Goal: Entertainment & Leisure: Browse casually

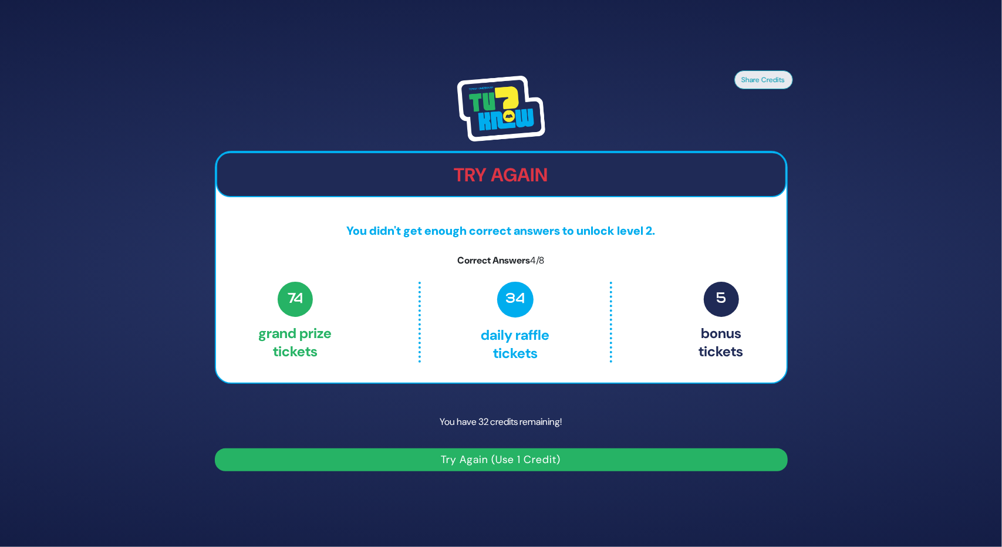
click at [478, 464] on button "Try Again (Use 1 Credit)" at bounding box center [501, 460] width 573 height 23
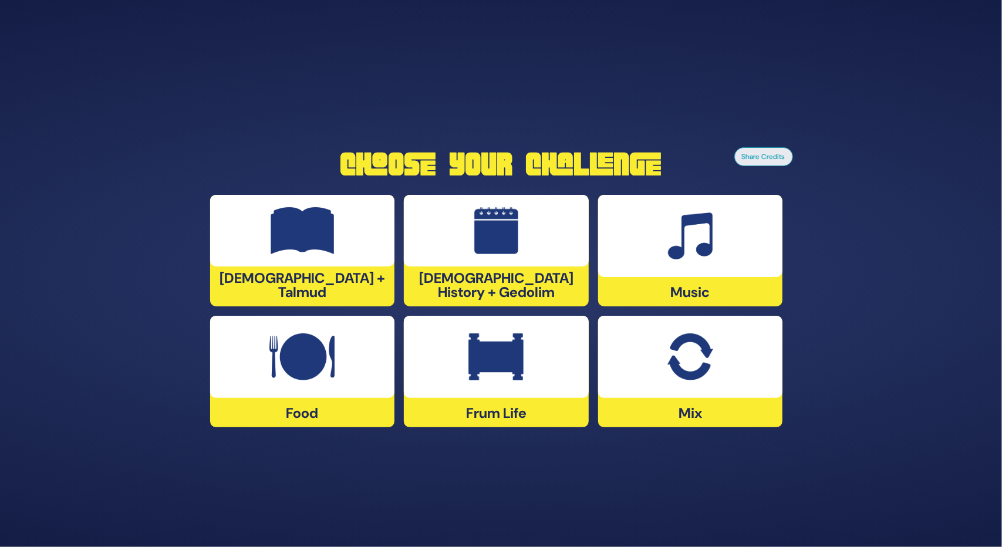
click at [670, 361] on img at bounding box center [691, 356] width 46 height 47
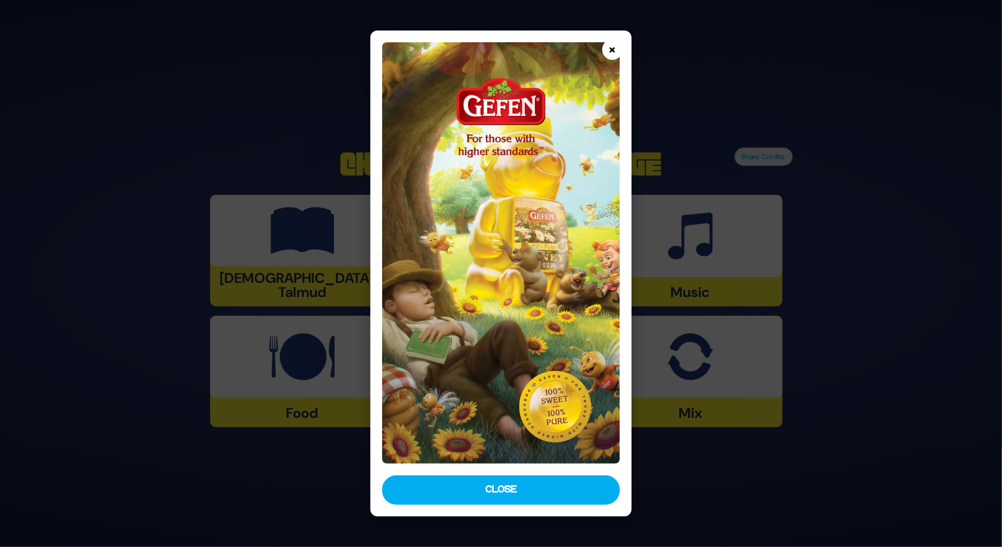
click at [613, 45] on button "×" at bounding box center [612, 49] width 21 height 21
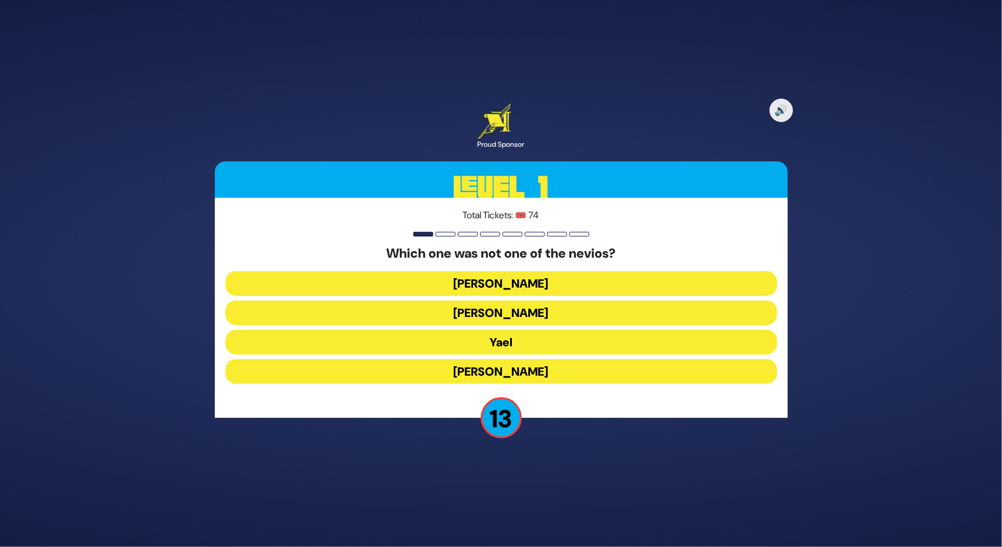
click at [503, 368] on button "Sarah Imeinu" at bounding box center [501, 371] width 552 height 25
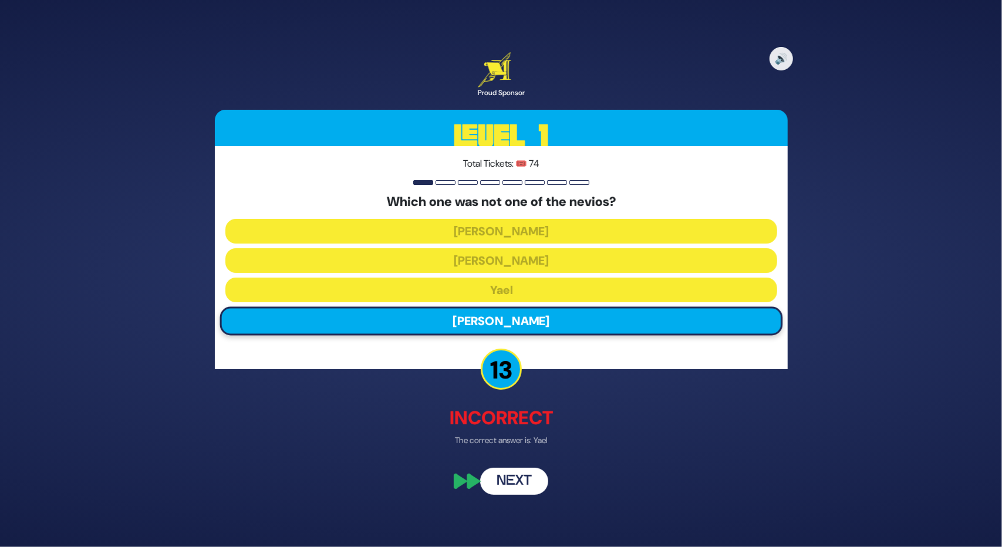
click at [505, 373] on p "13" at bounding box center [501, 369] width 41 height 41
click at [503, 484] on button "Next" at bounding box center [514, 481] width 68 height 27
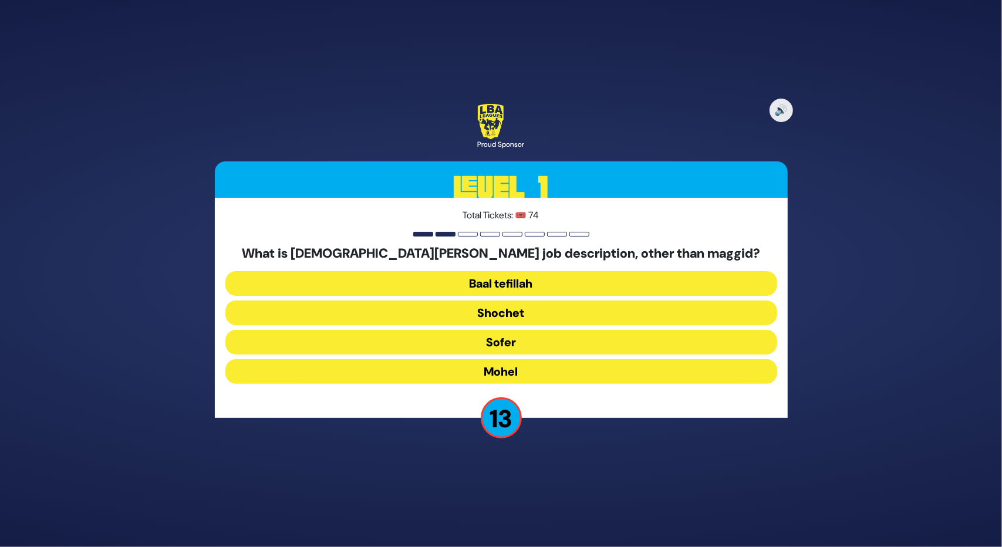
click at [473, 366] on button "Mohel" at bounding box center [501, 371] width 552 height 25
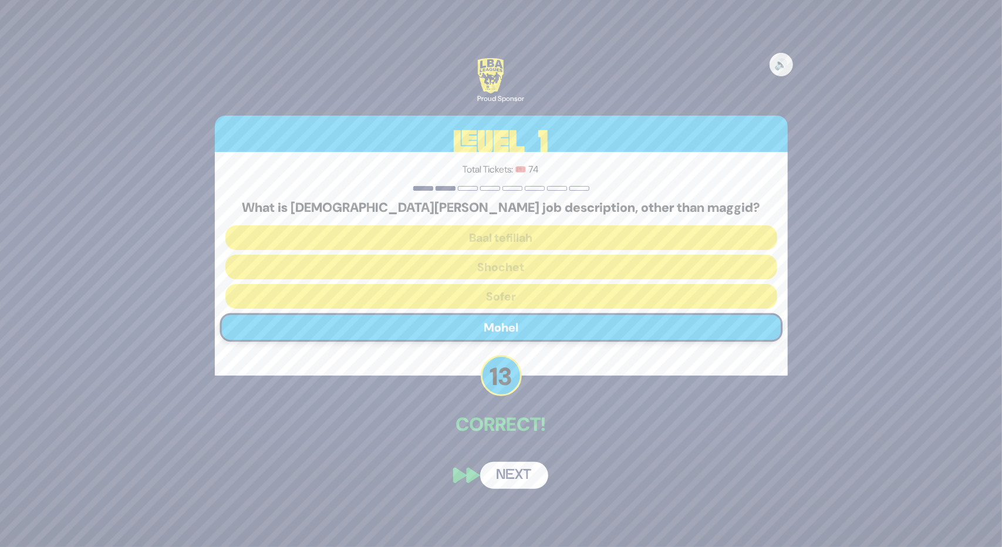
click at [501, 461] on div "🔊 Proud Sponsor Level 1 Total Tickets: 🎟️ 74 What is Rabbi Paysach Krohn’s job …" at bounding box center [501, 273] width 601 height 459
click at [503, 469] on button "Next" at bounding box center [514, 475] width 68 height 27
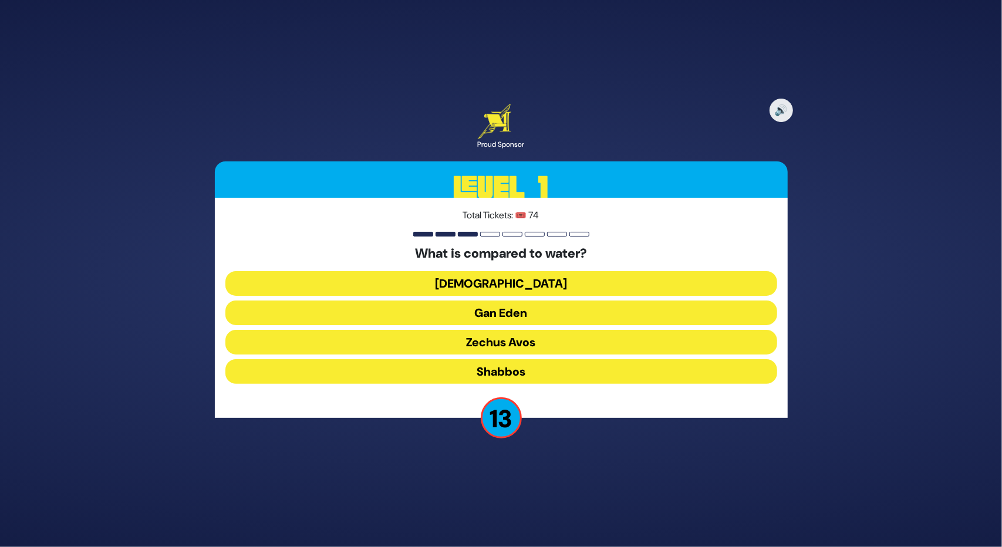
click at [474, 278] on button "Torah" at bounding box center [501, 283] width 552 height 25
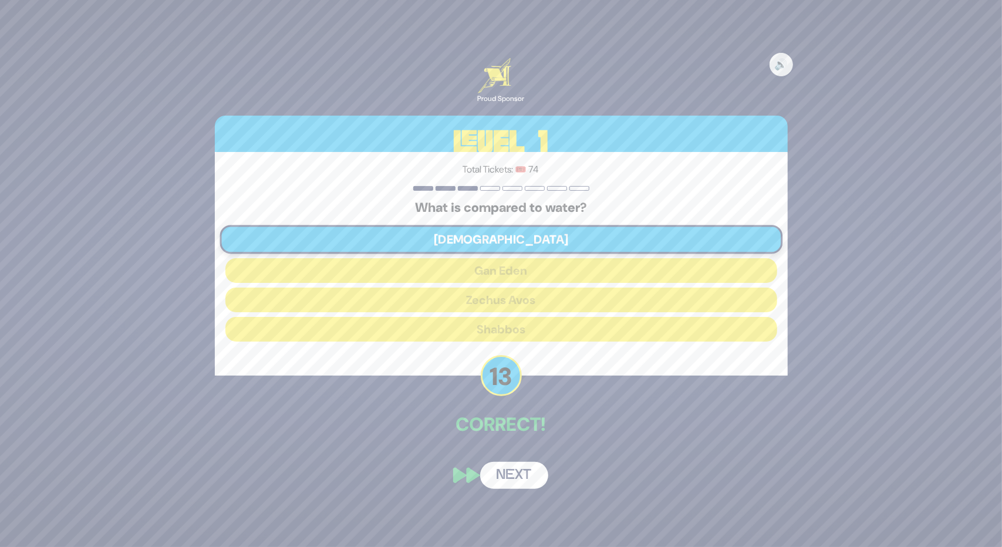
click at [528, 476] on button "Next" at bounding box center [514, 475] width 68 height 27
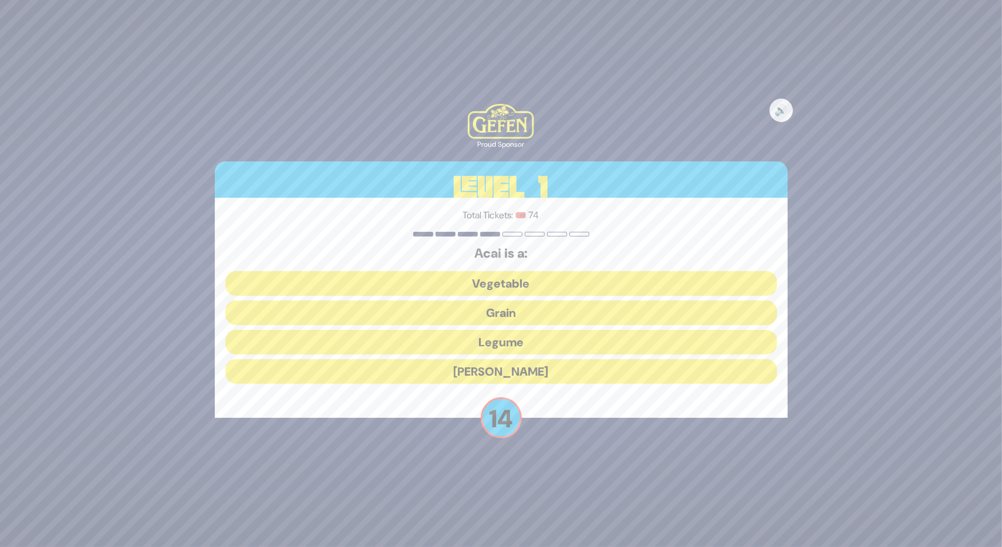
click at [464, 377] on button "Berry" at bounding box center [501, 371] width 552 height 25
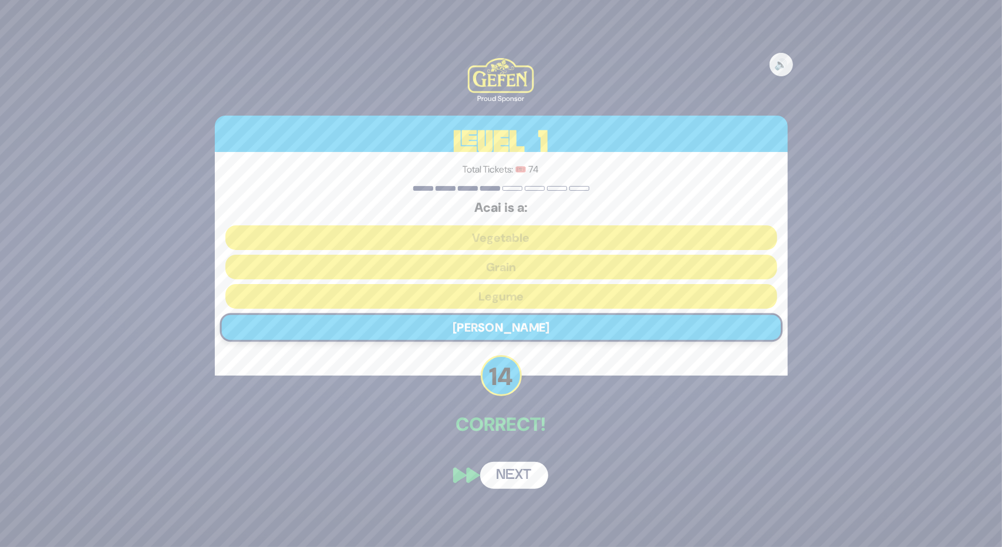
click at [507, 468] on button "Next" at bounding box center [514, 475] width 68 height 27
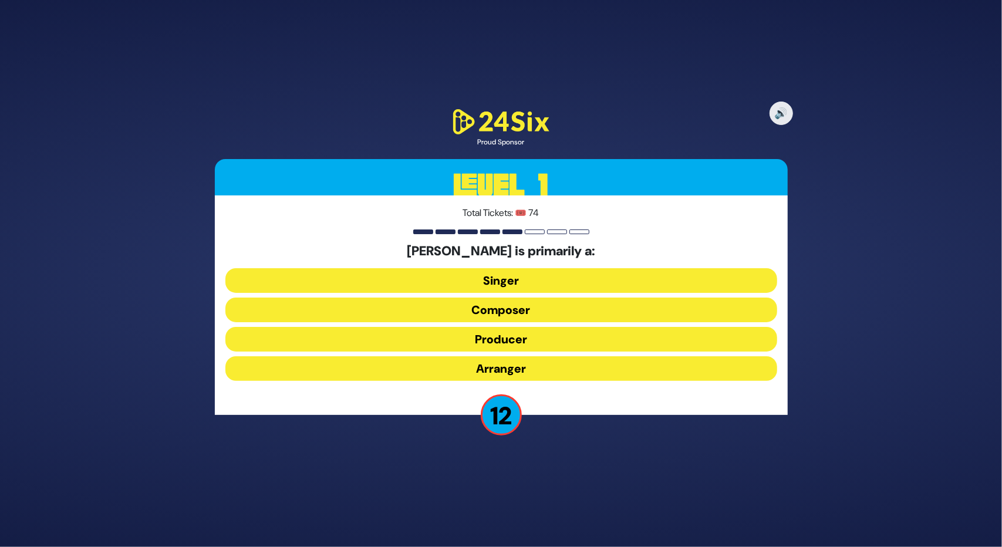
click at [452, 333] on button "Producer" at bounding box center [501, 339] width 552 height 25
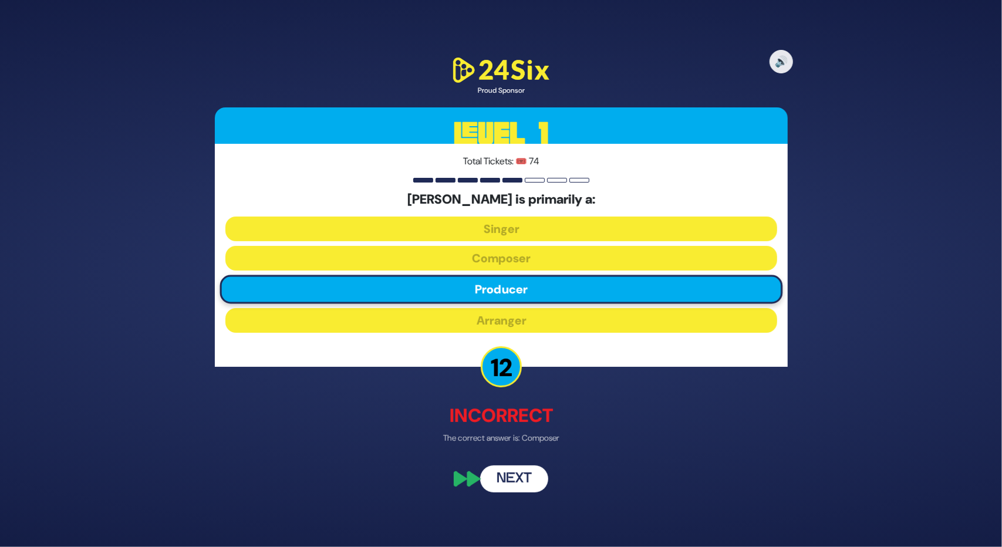
click at [510, 473] on button "Next" at bounding box center [514, 478] width 68 height 27
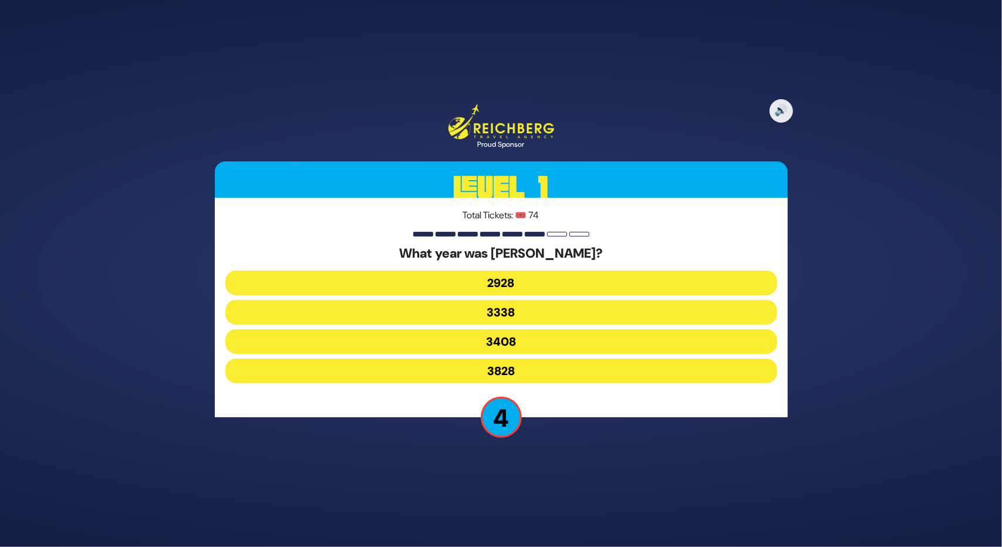
click at [462, 277] on button "2928" at bounding box center [501, 283] width 552 height 25
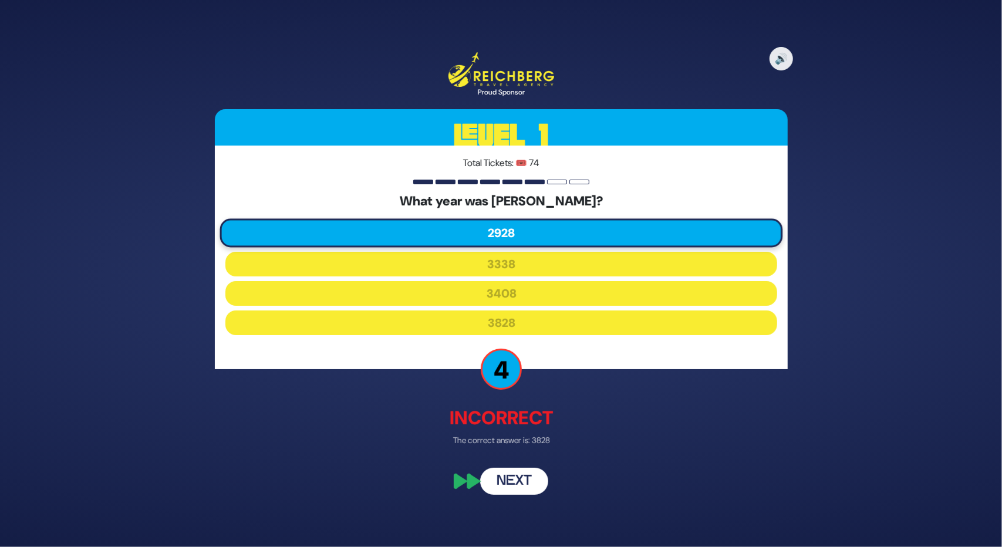
click at [496, 481] on button "Next" at bounding box center [514, 481] width 68 height 27
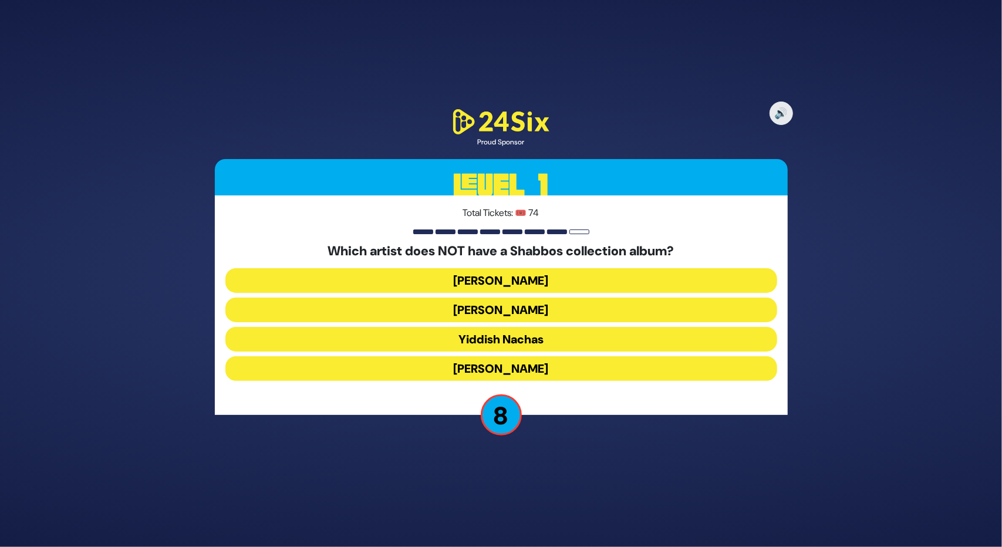
click at [491, 308] on button "Beri Weber" at bounding box center [501, 310] width 552 height 25
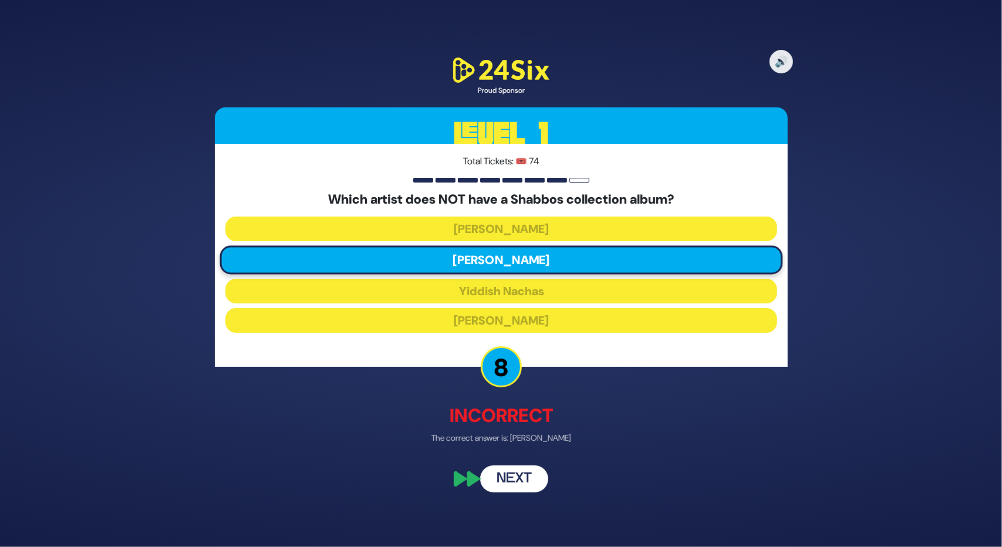
click at [507, 470] on button "Next" at bounding box center [514, 478] width 68 height 27
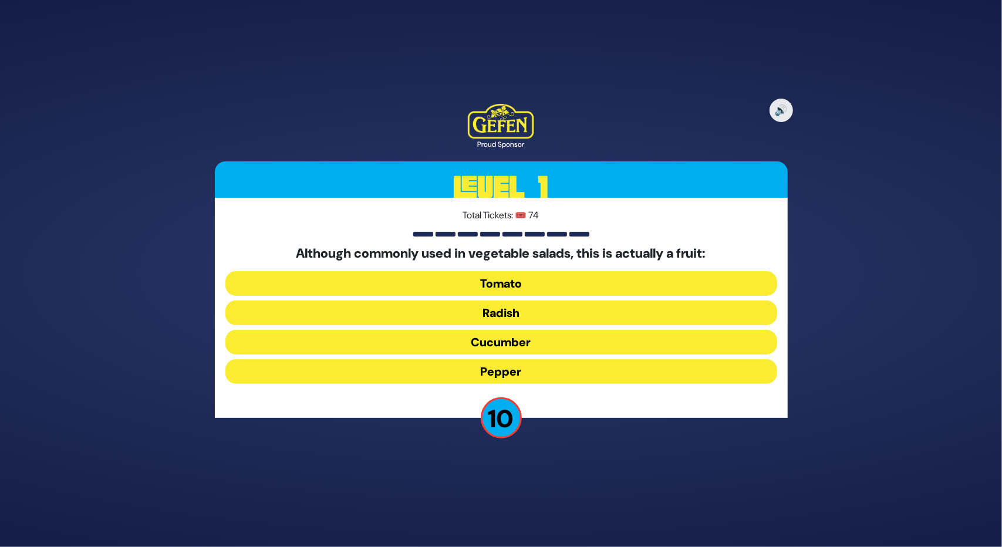
click at [513, 278] on button "Tomato" at bounding box center [501, 283] width 552 height 25
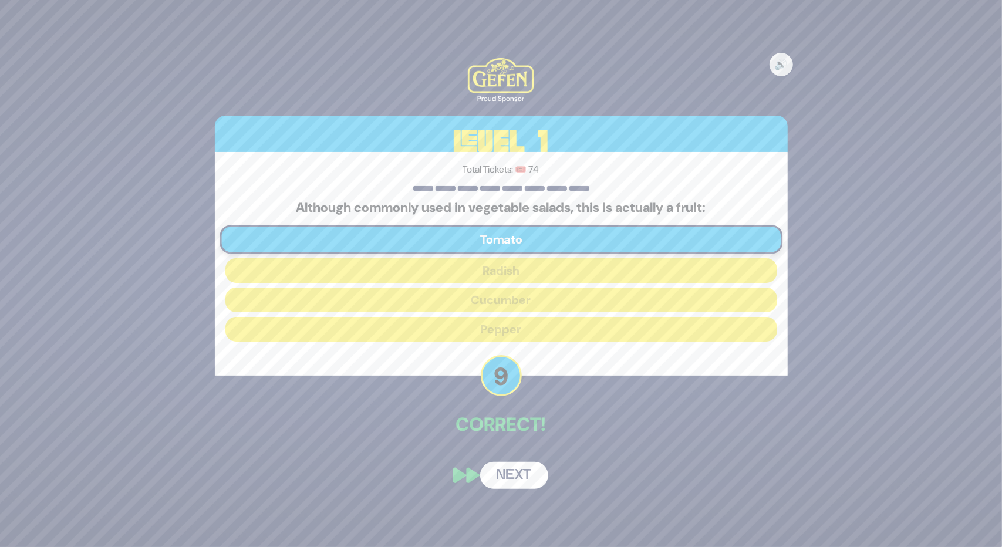
click at [512, 470] on button "Next" at bounding box center [514, 475] width 68 height 27
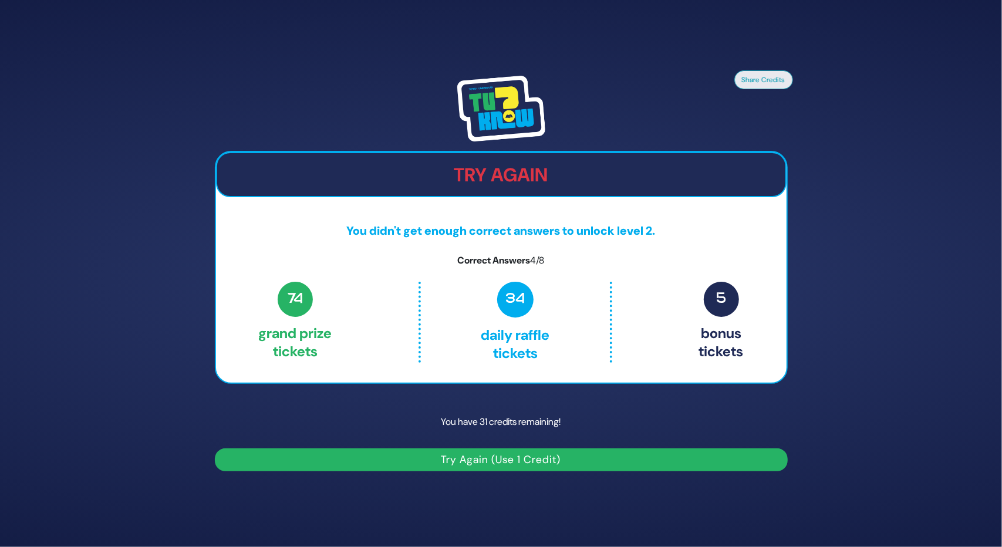
click at [508, 461] on button "Try Again (Use 1 Credit)" at bounding box center [501, 460] width 573 height 23
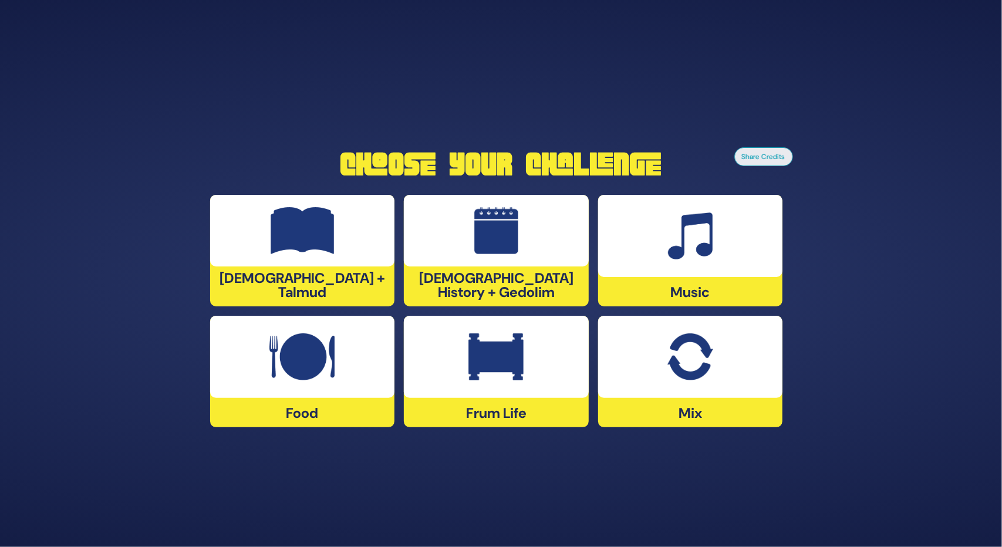
click at [551, 354] on div at bounding box center [496, 357] width 185 height 82
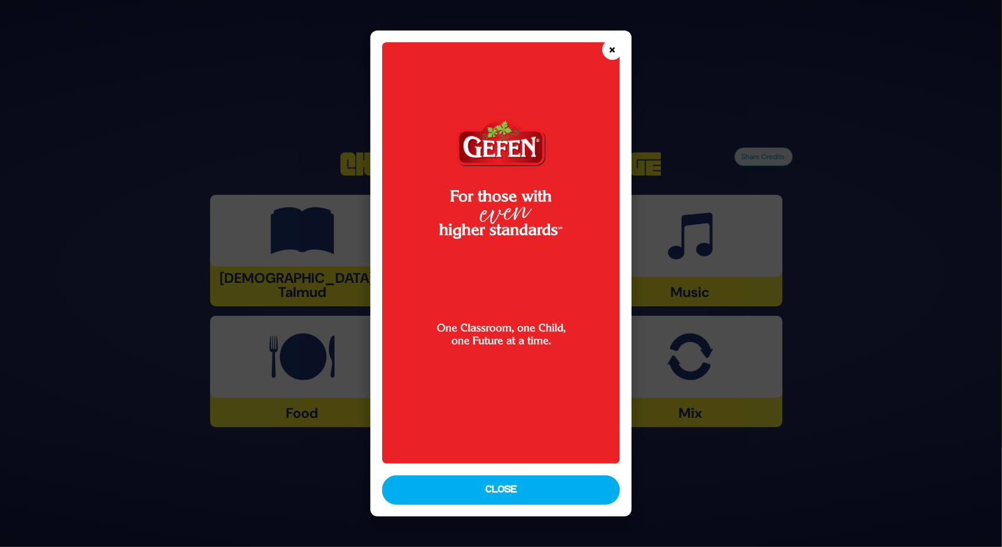
click at [606, 45] on button "×" at bounding box center [612, 49] width 21 height 21
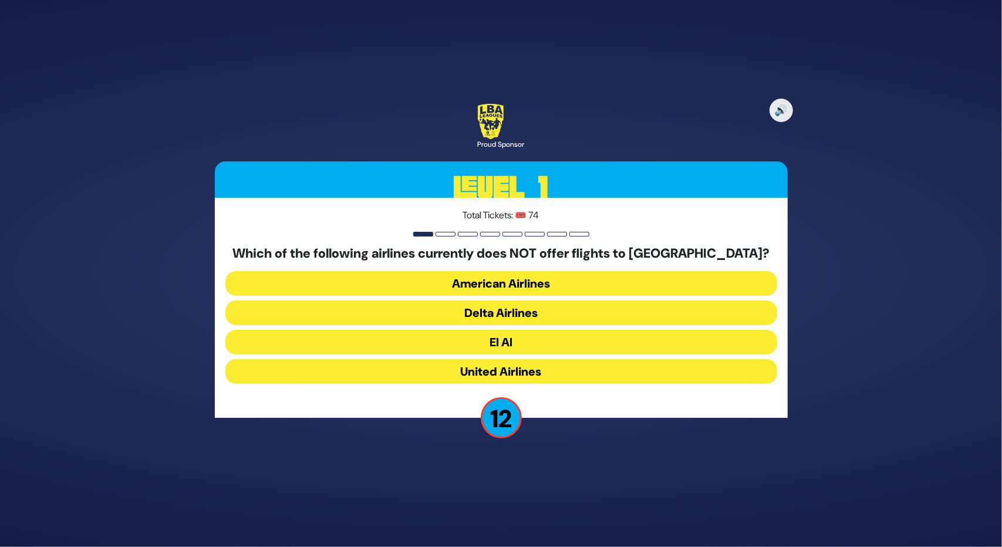
click at [479, 274] on button "American Airlines" at bounding box center [501, 283] width 552 height 25
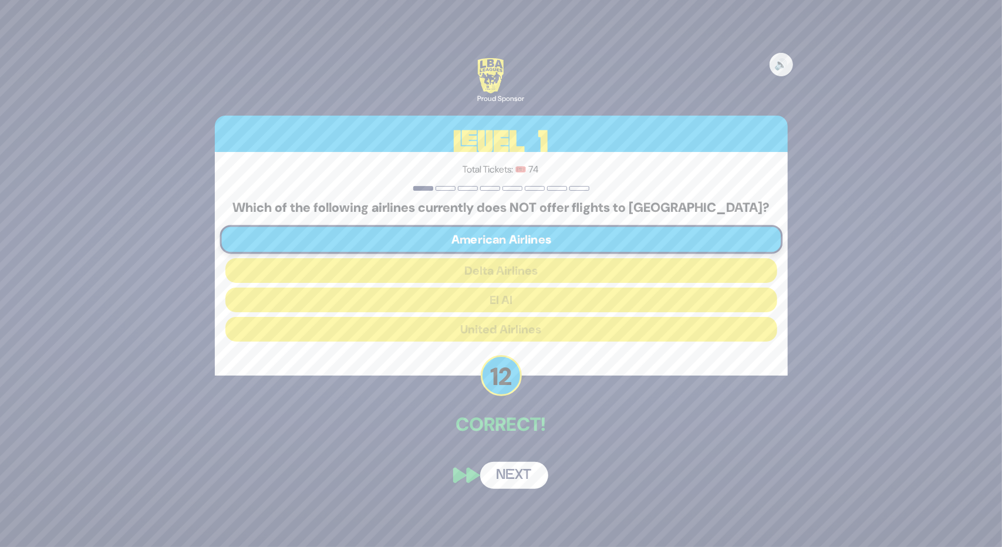
click at [508, 475] on button "Next" at bounding box center [514, 475] width 68 height 27
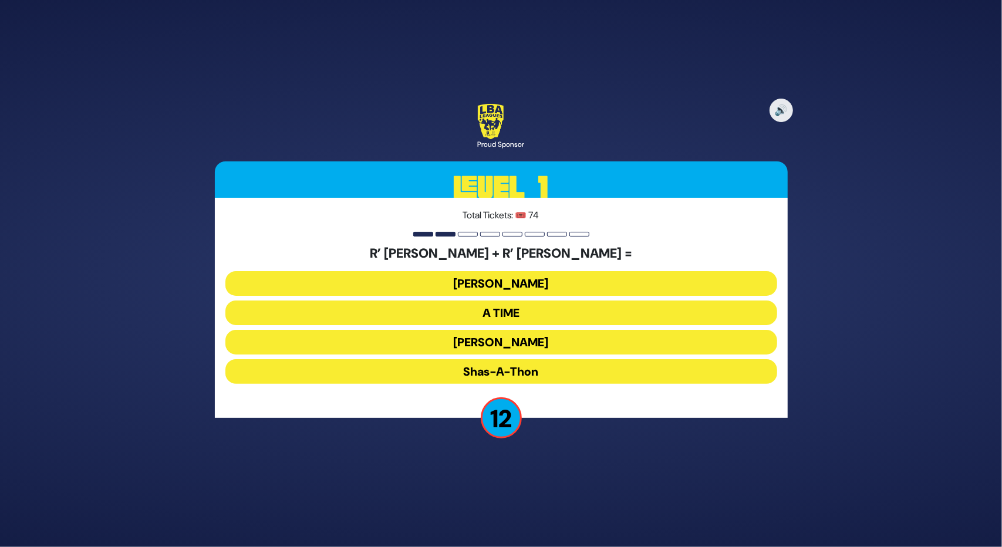
click at [463, 337] on button "Ohel Sarala" at bounding box center [501, 342] width 552 height 25
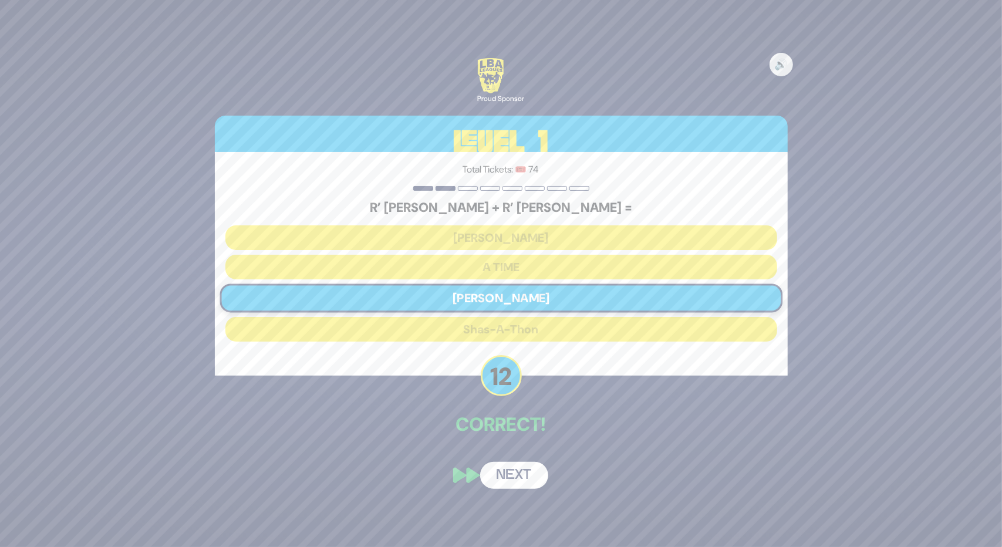
click at [508, 479] on button "Next" at bounding box center [514, 475] width 68 height 27
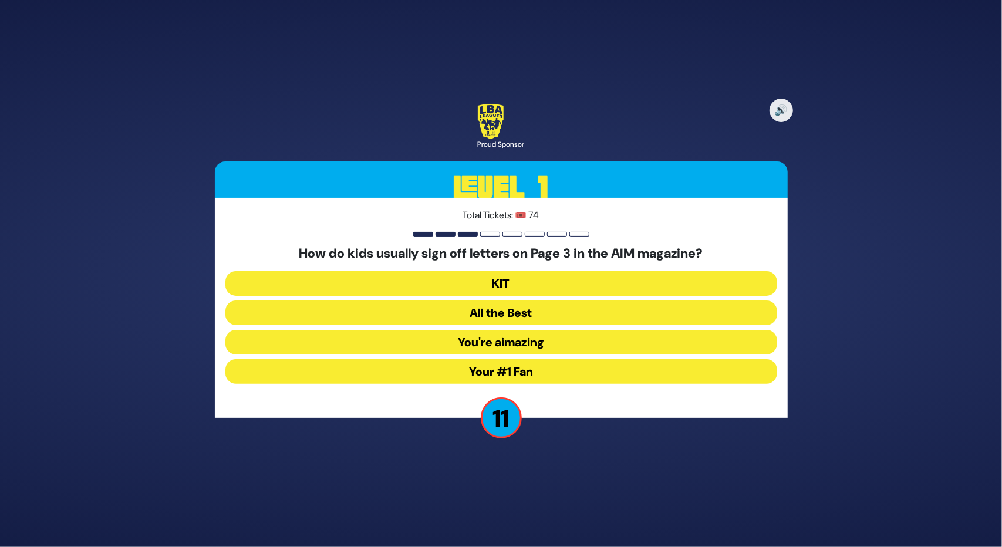
click at [476, 372] on button "Your #1 Fan" at bounding box center [501, 371] width 552 height 25
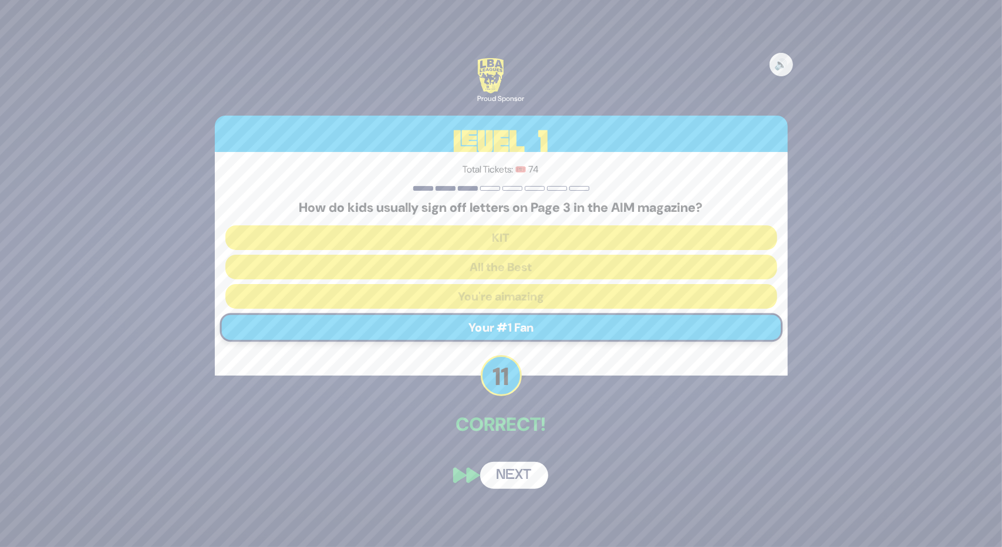
click at [494, 473] on button "Next" at bounding box center [514, 475] width 68 height 27
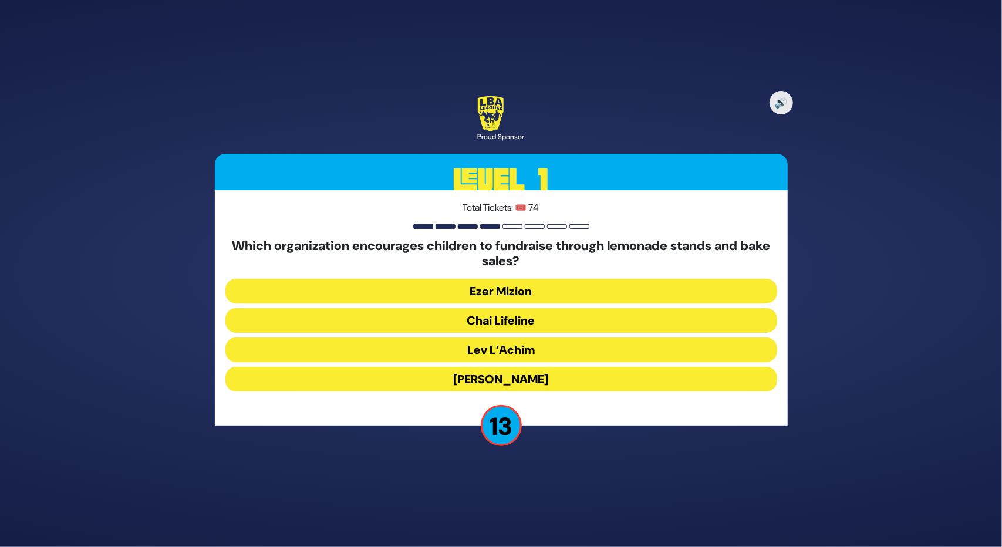
click at [463, 326] on button "Chai Lifeline" at bounding box center [501, 320] width 552 height 25
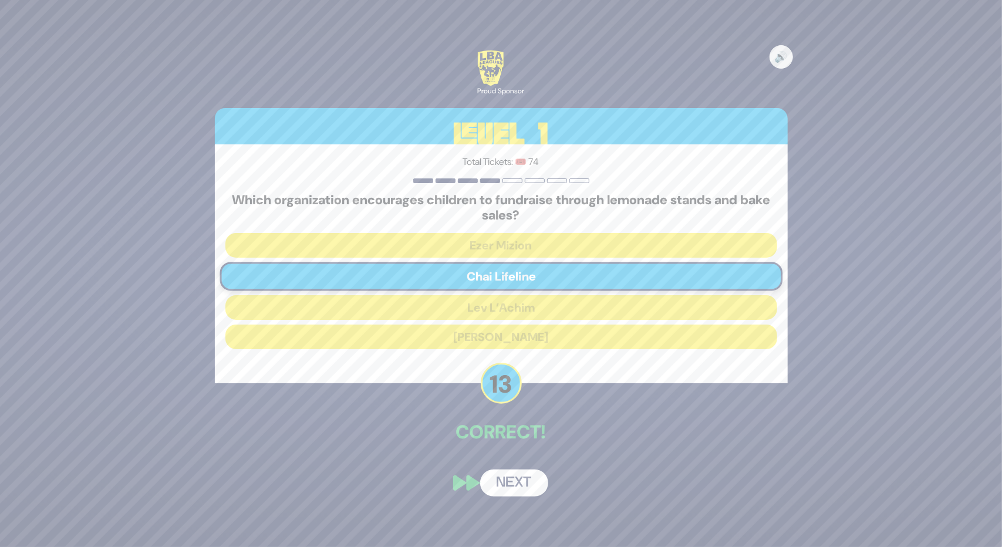
click at [514, 478] on button "Next" at bounding box center [514, 483] width 68 height 27
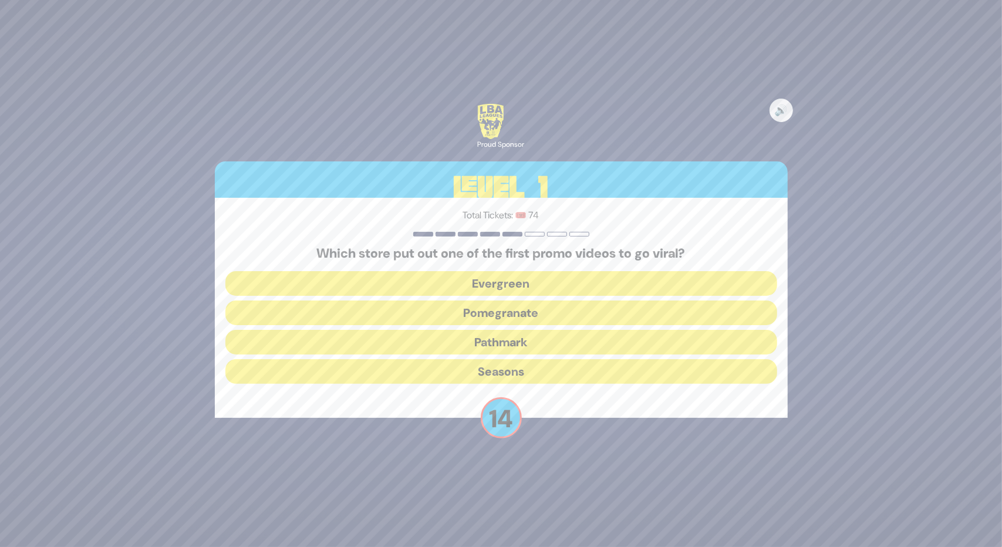
click at [430, 304] on button "Pomegranate" at bounding box center [501, 313] width 552 height 25
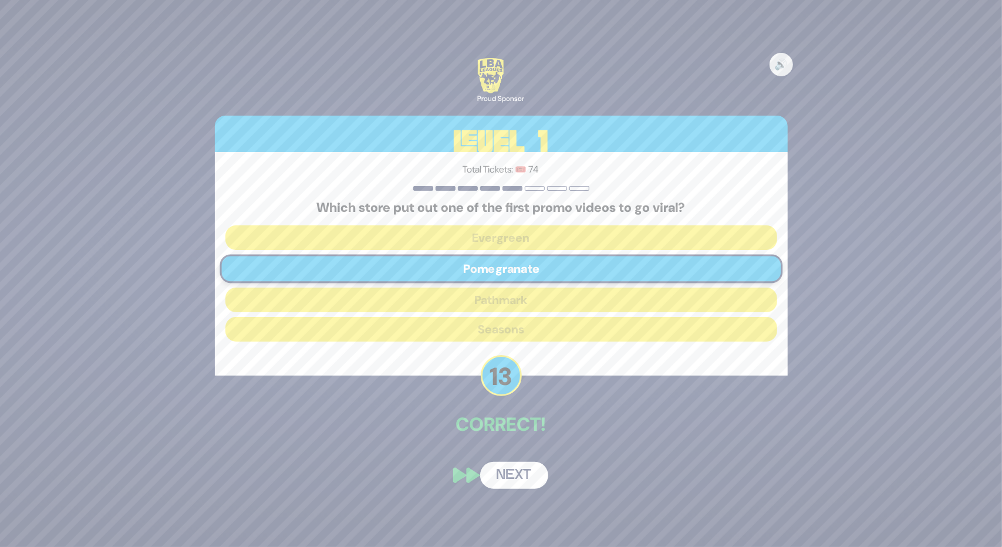
click at [511, 467] on button "Next" at bounding box center [514, 475] width 68 height 27
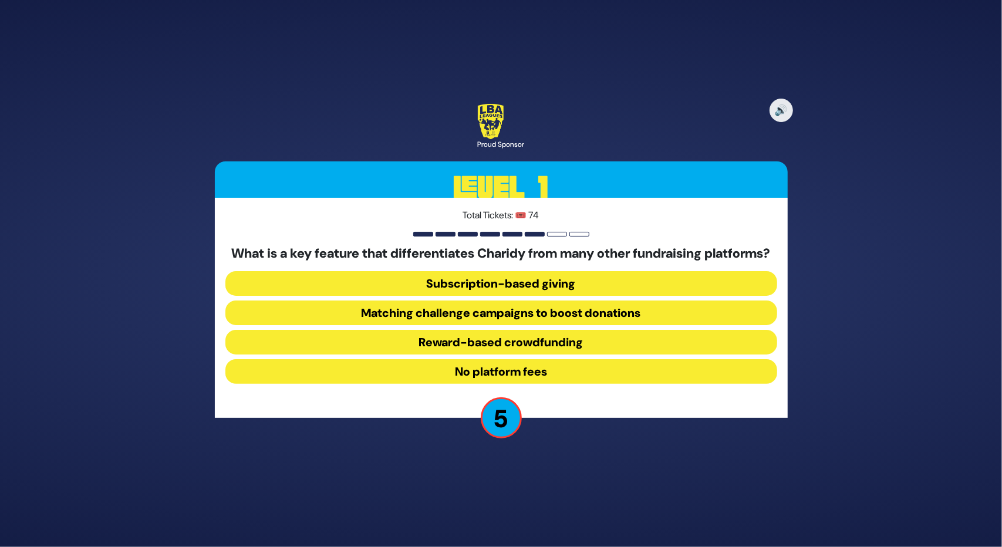
click at [524, 295] on button "Subscription-based giving" at bounding box center [501, 283] width 552 height 25
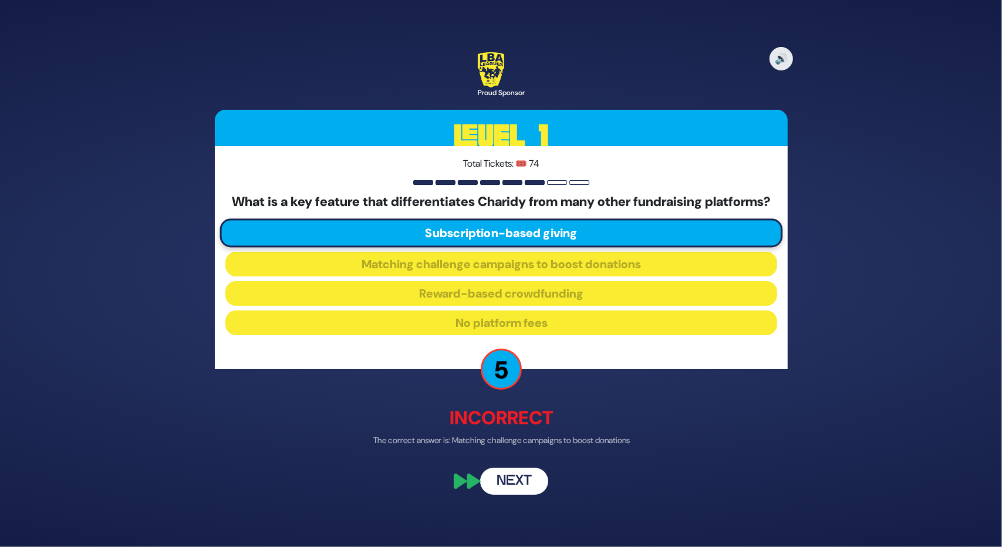
click at [502, 492] on button "Next" at bounding box center [514, 481] width 68 height 27
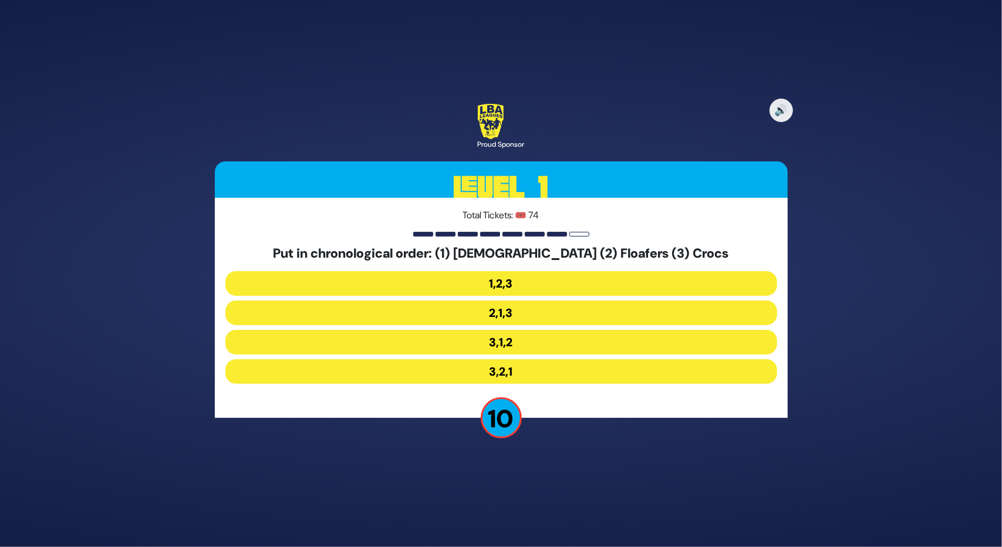
click at [505, 340] on button "3,1,2" at bounding box center [501, 342] width 552 height 25
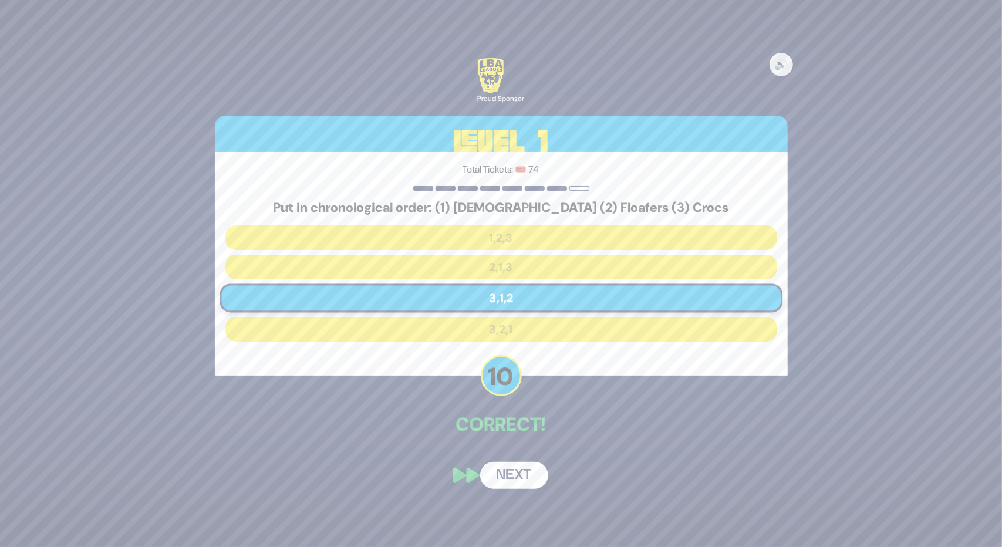
click at [499, 480] on button "Next" at bounding box center [514, 475] width 68 height 27
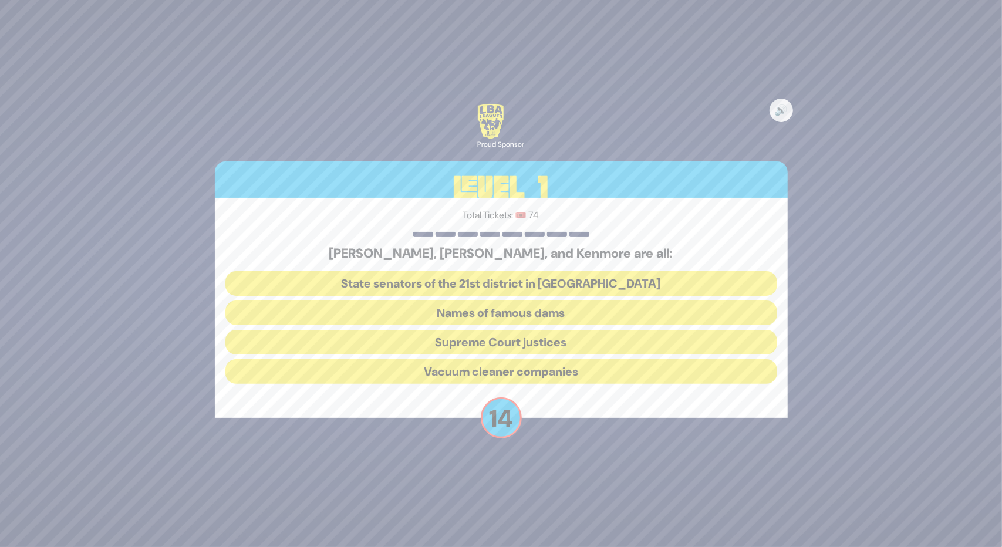
click at [503, 367] on button "Vacuum cleaner companies" at bounding box center [501, 371] width 552 height 25
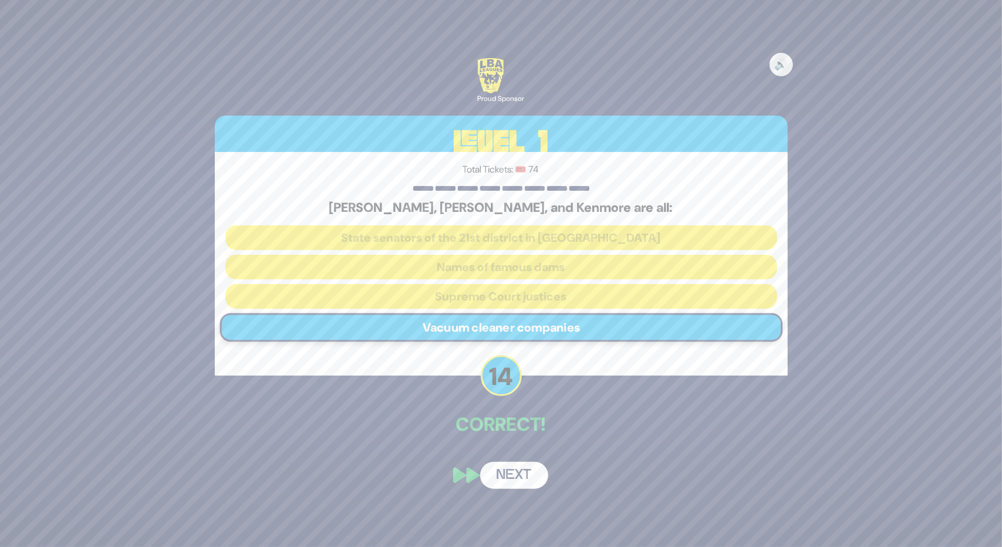
click at [511, 470] on button "Next" at bounding box center [514, 475] width 68 height 27
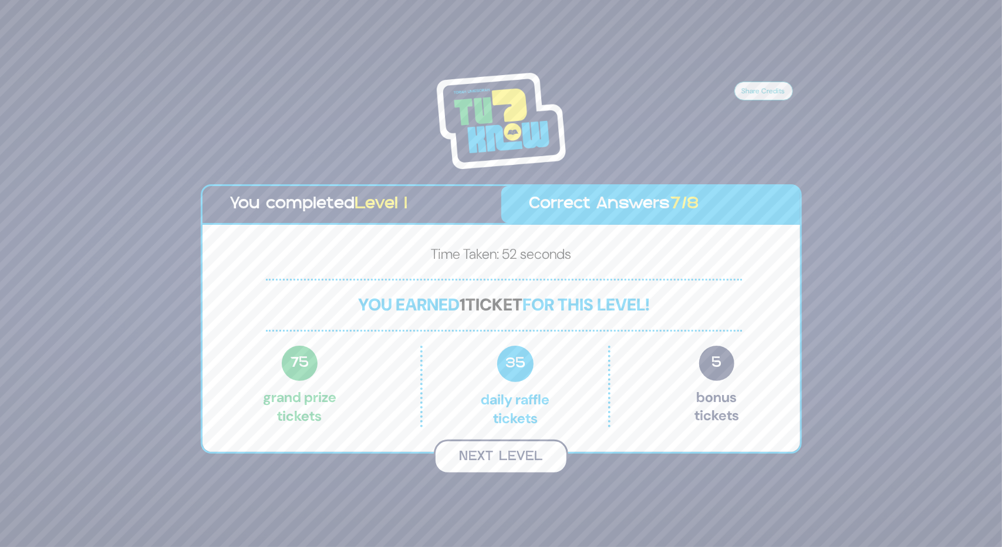
click at [510, 460] on button "Next Level" at bounding box center [501, 457] width 134 height 35
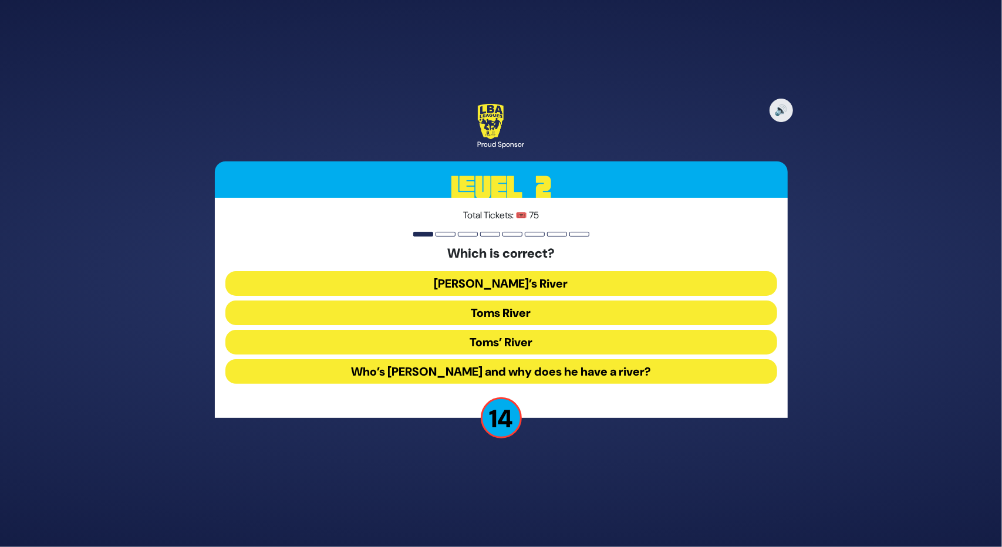
click at [410, 301] on button "Toms River" at bounding box center [501, 313] width 552 height 25
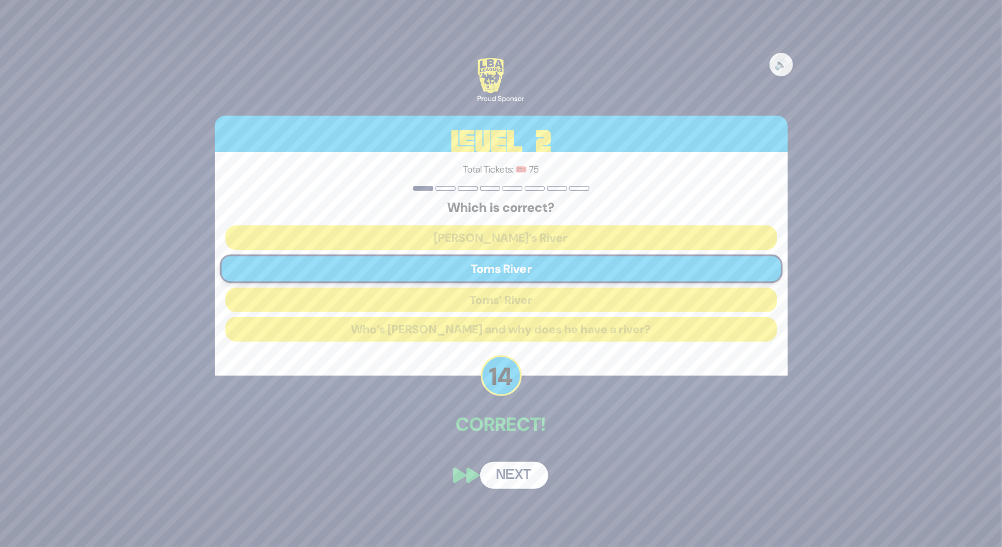
click at [521, 472] on button "Next" at bounding box center [514, 475] width 68 height 27
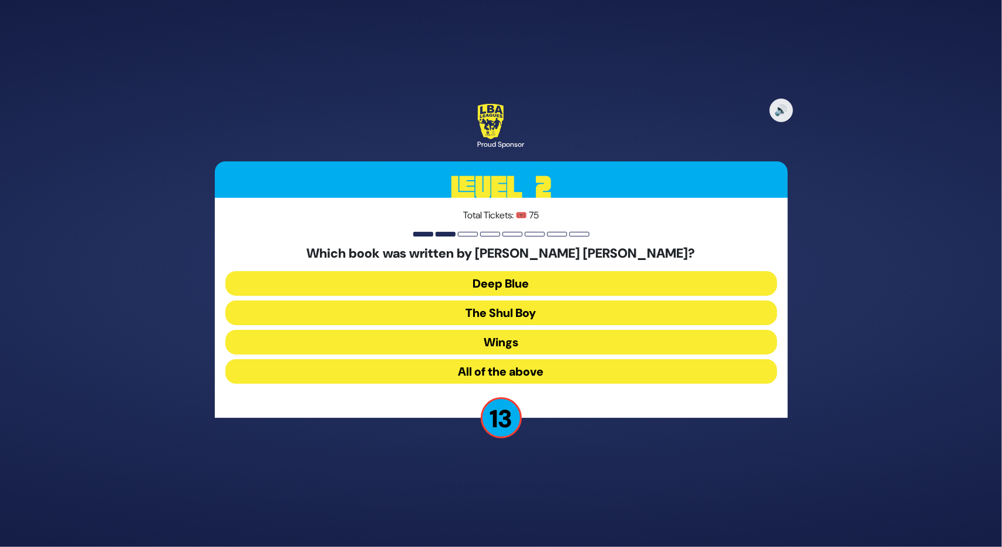
click at [507, 362] on button "All of the above" at bounding box center [501, 371] width 552 height 25
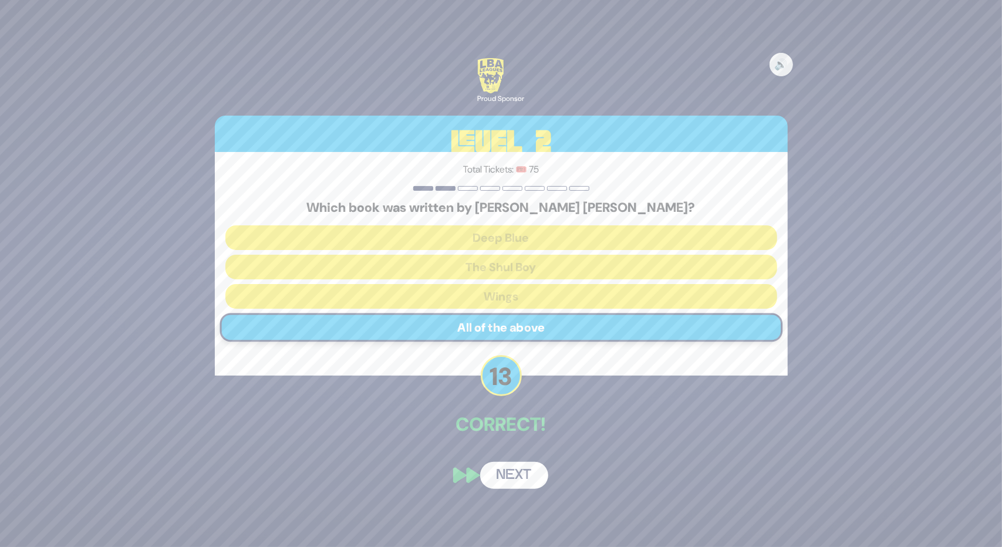
click at [524, 478] on button "Next" at bounding box center [514, 475] width 68 height 27
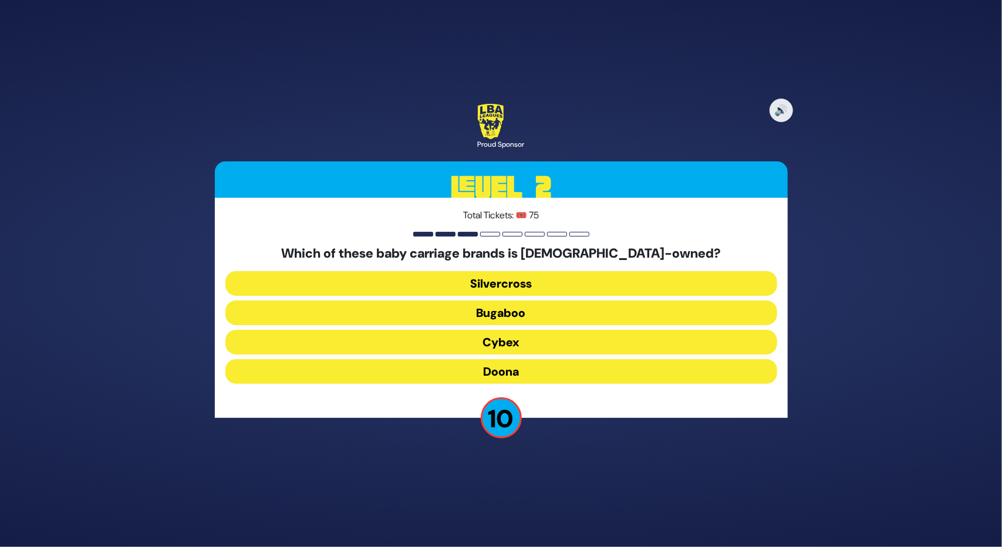
click at [506, 341] on button "Cybex" at bounding box center [501, 342] width 552 height 25
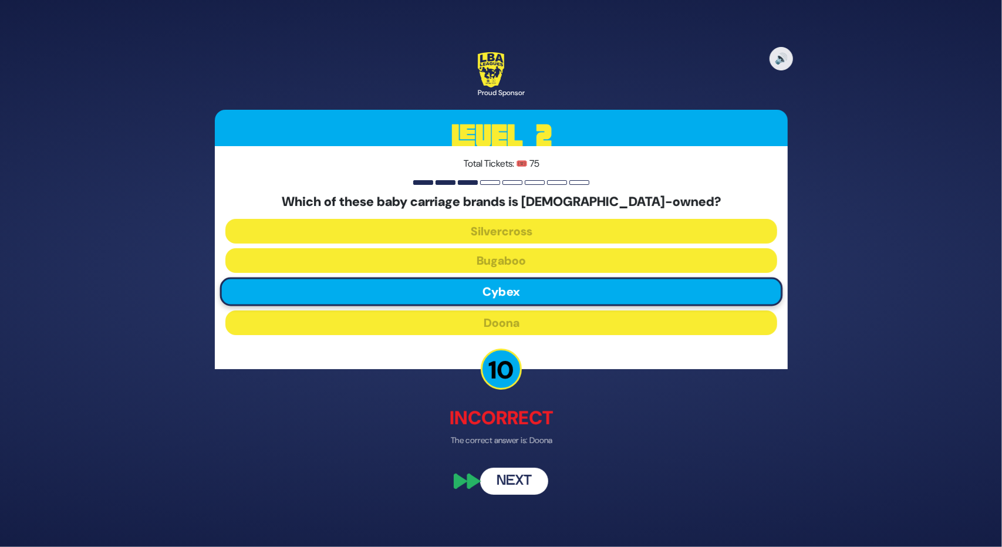
click at [538, 490] on button "Next" at bounding box center [514, 481] width 68 height 27
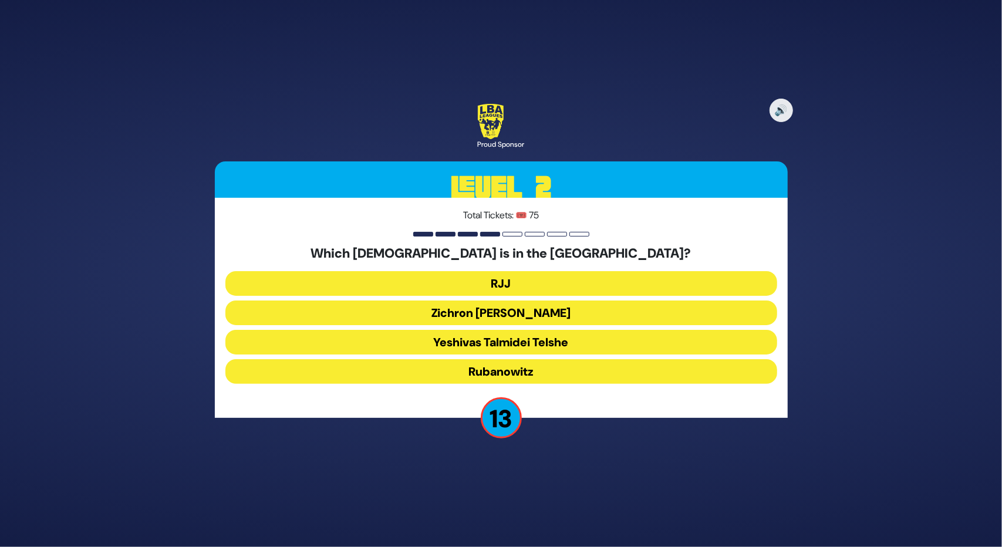
click at [465, 342] on button "Yeshivas Talmidei Telshe" at bounding box center [501, 342] width 552 height 25
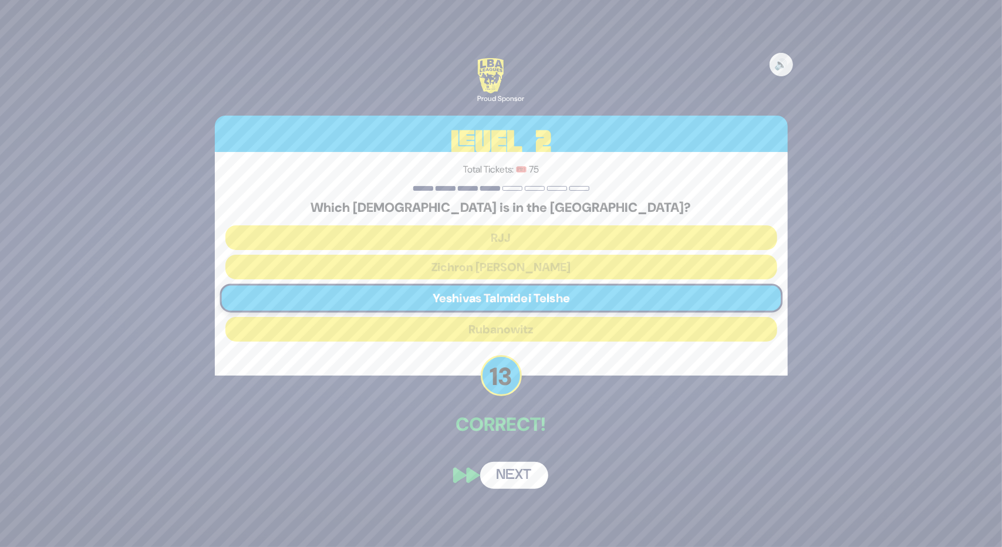
click at [507, 484] on button "Next" at bounding box center [514, 475] width 68 height 27
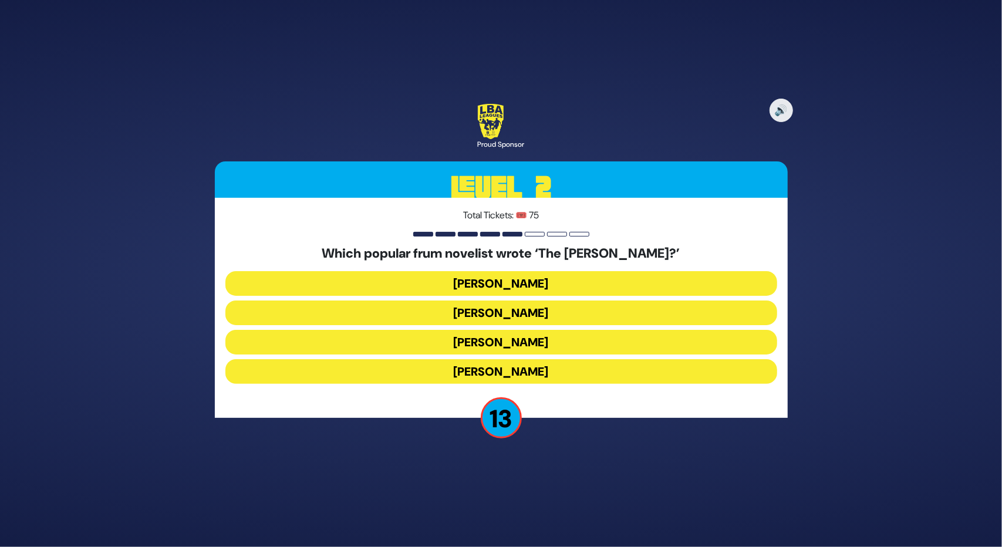
click at [457, 338] on button "Yair Weinstock" at bounding box center [501, 342] width 552 height 25
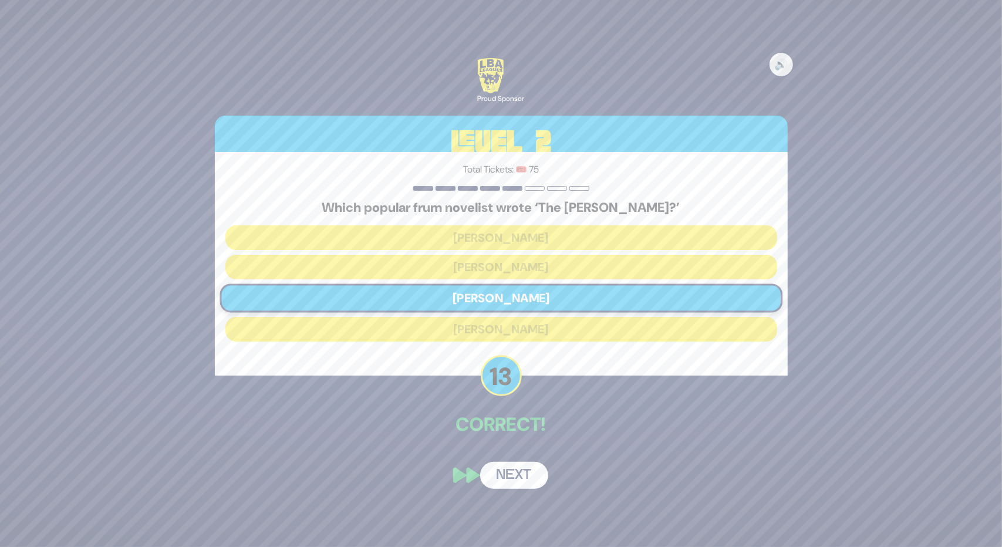
click at [503, 476] on button "Next" at bounding box center [514, 475] width 68 height 27
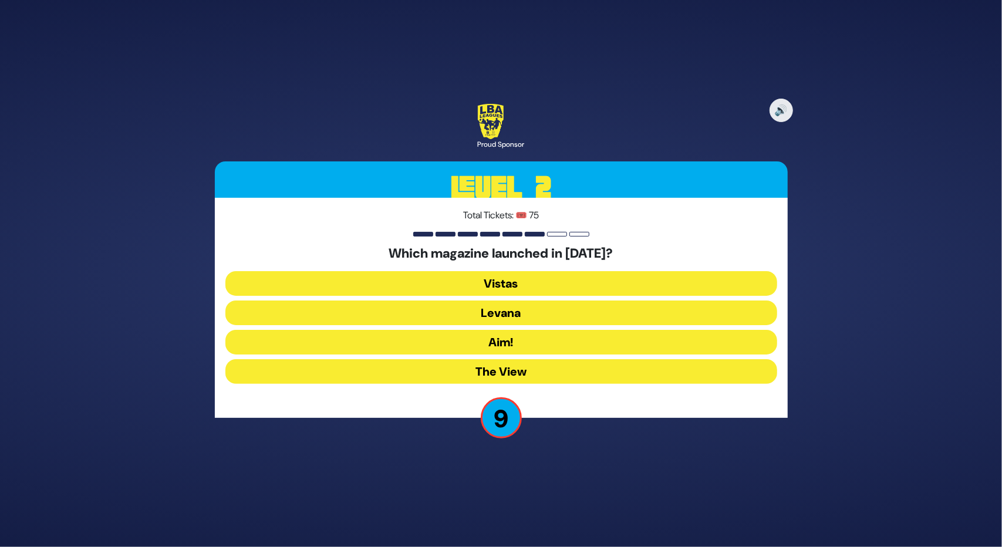
click at [504, 304] on button "Levana" at bounding box center [501, 313] width 552 height 25
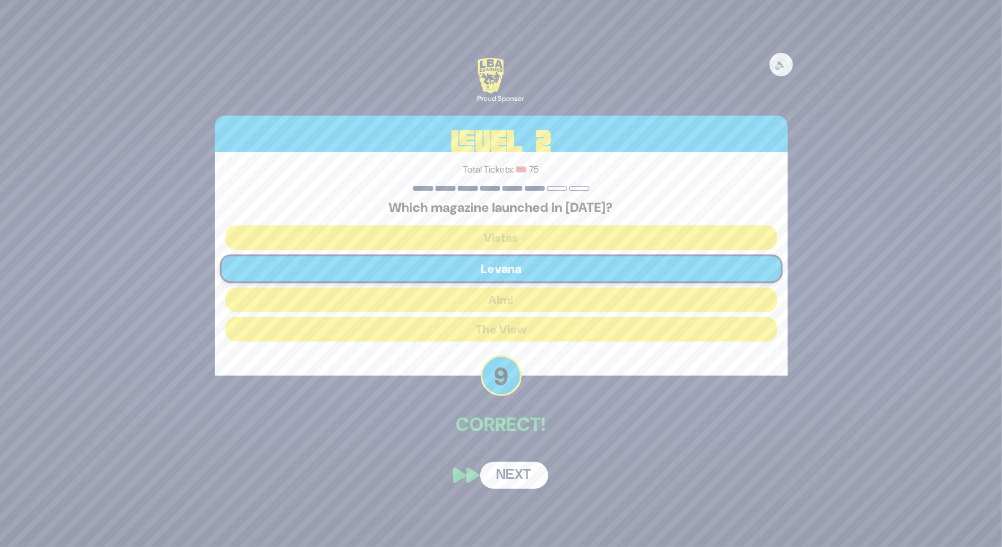
click at [502, 477] on button "Next" at bounding box center [514, 475] width 68 height 27
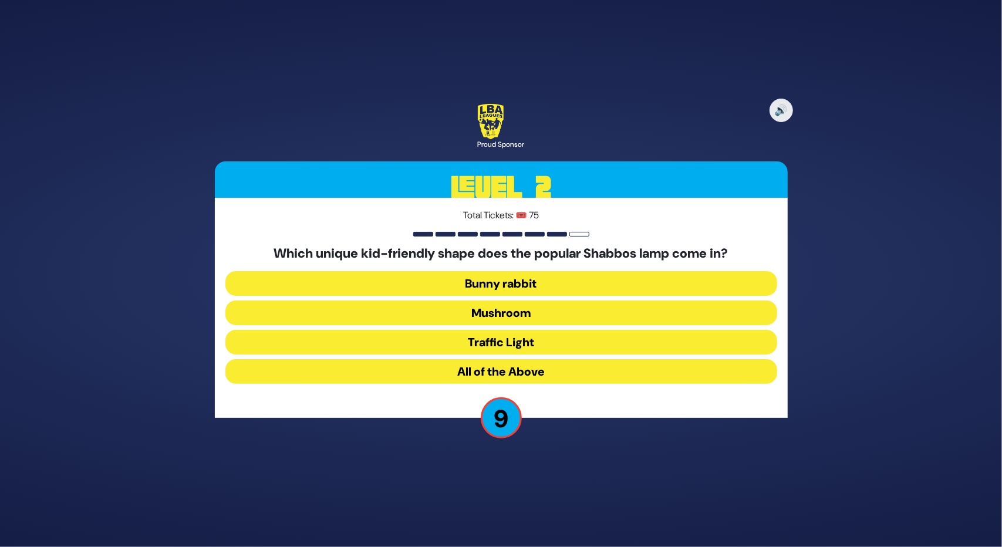
click at [484, 302] on button "Mushroom" at bounding box center [501, 313] width 552 height 25
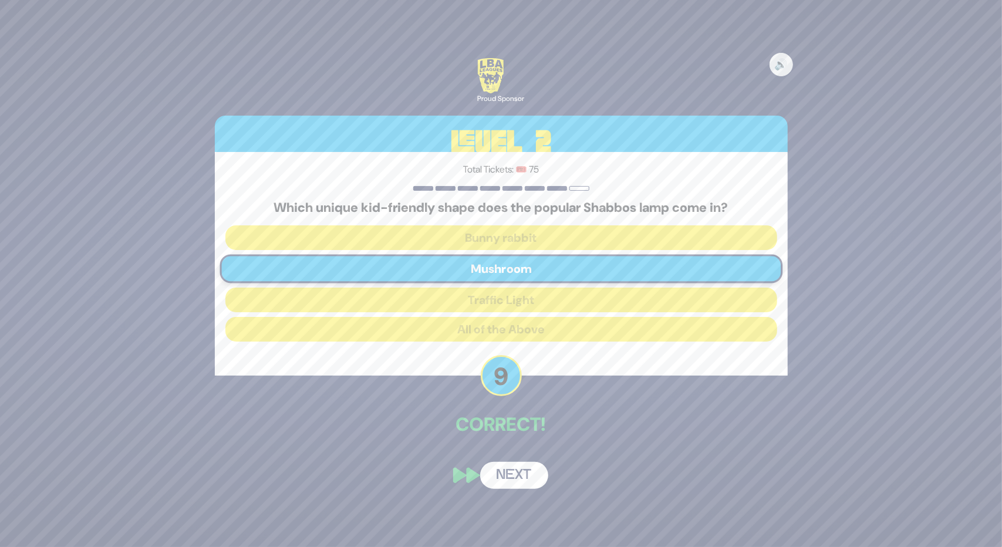
click at [521, 475] on button "Next" at bounding box center [514, 475] width 68 height 27
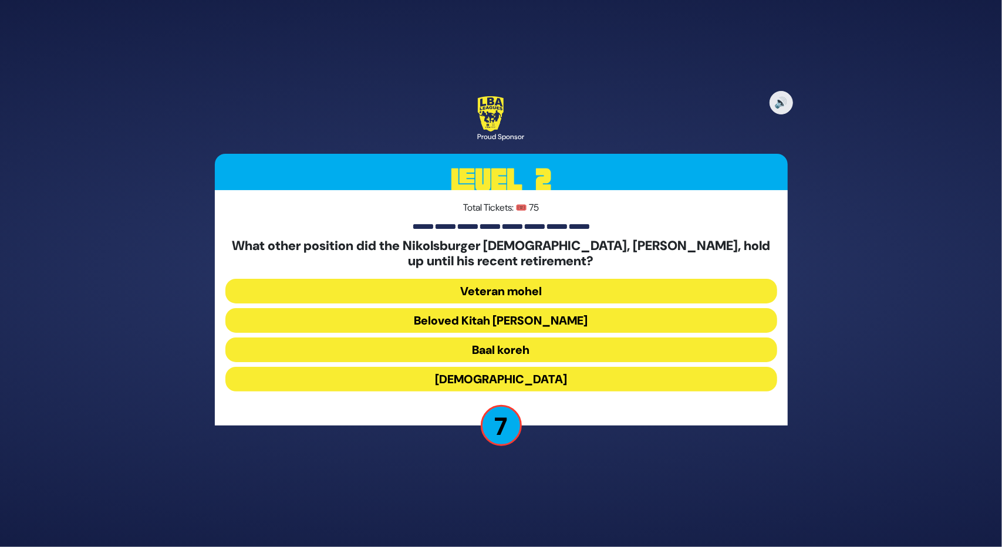
click at [504, 321] on button "Beloved Kitah Aleph Rebbi" at bounding box center [501, 320] width 552 height 25
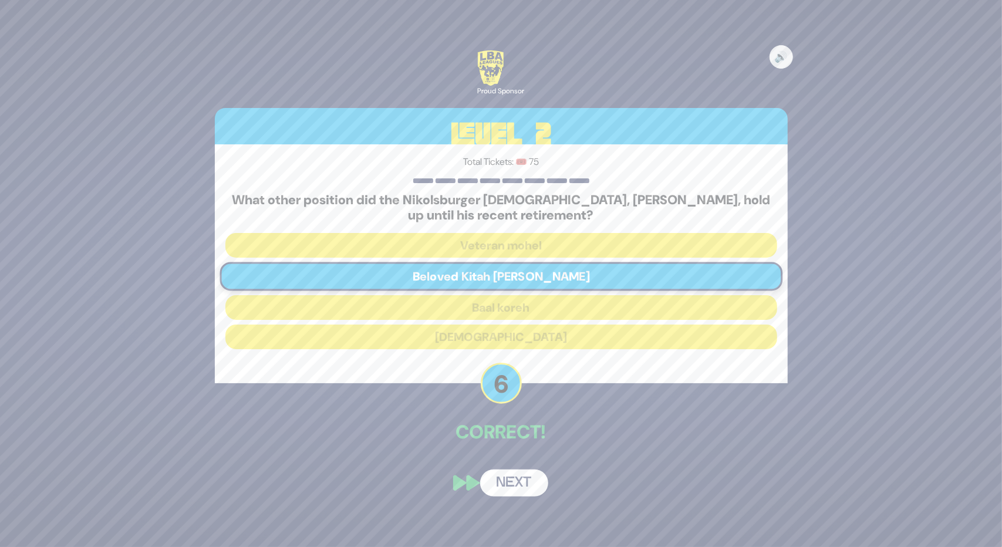
click at [510, 480] on button "Next" at bounding box center [514, 483] width 68 height 27
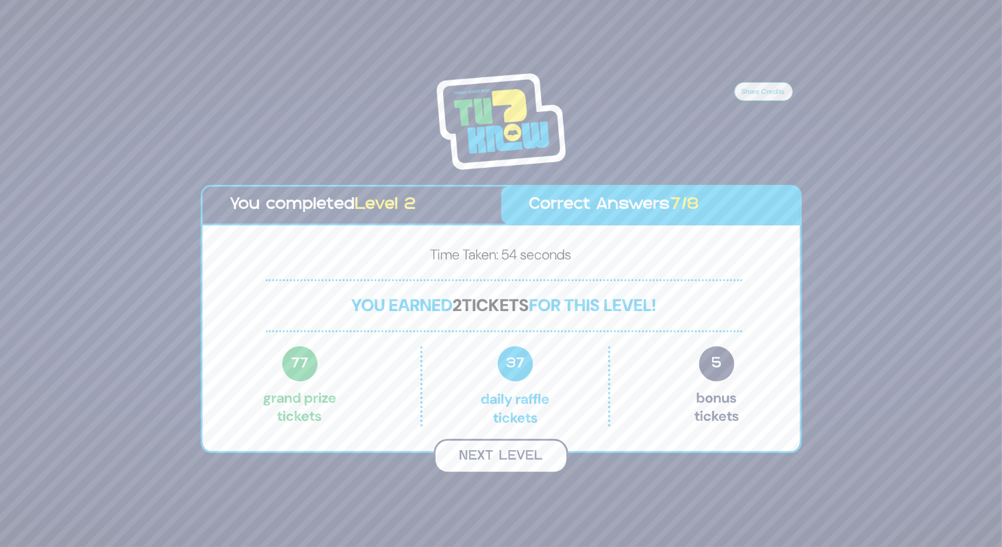
click at [501, 455] on button "Next Level" at bounding box center [501, 456] width 134 height 35
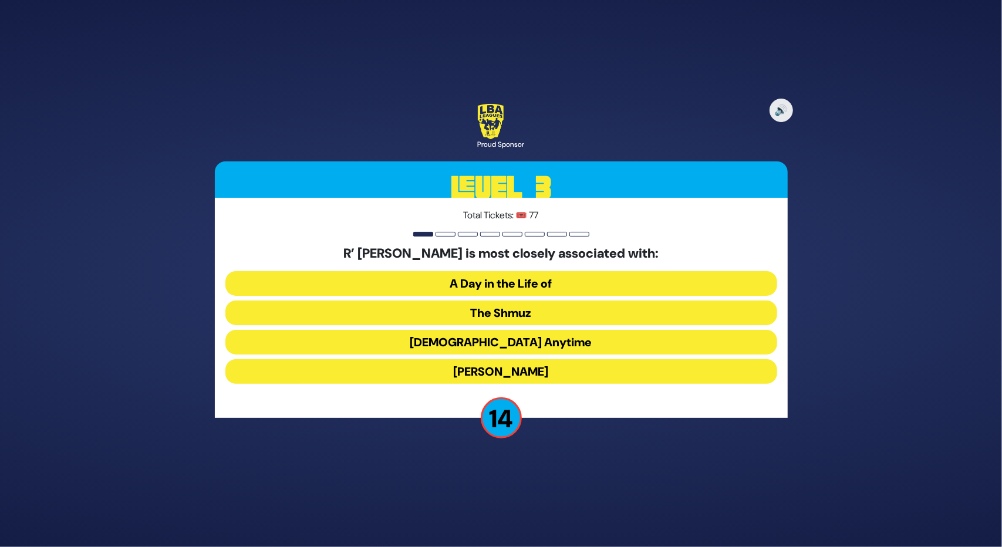
click at [484, 319] on button "The Shmuz" at bounding box center [501, 313] width 552 height 25
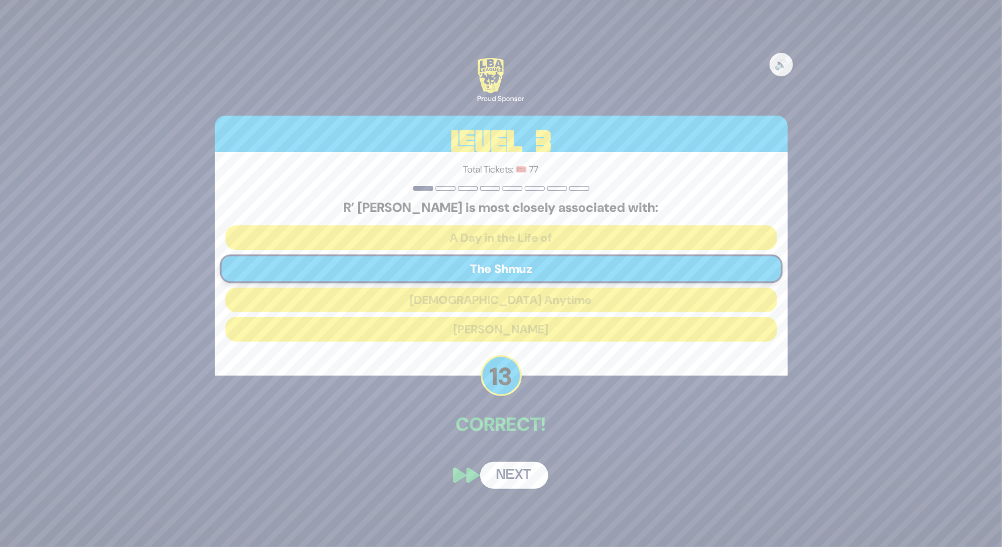
click at [501, 477] on button "Next" at bounding box center [514, 475] width 68 height 27
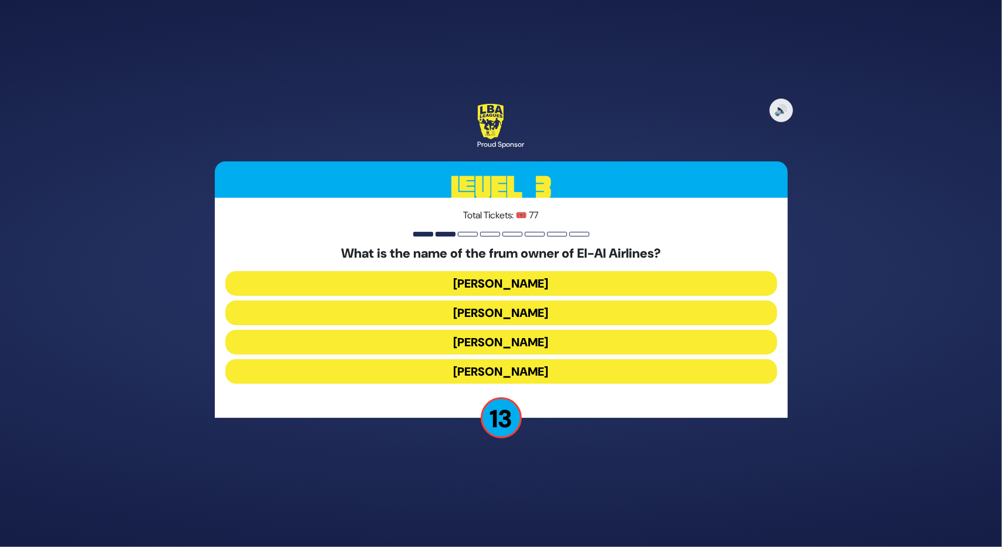
click at [517, 316] on button "Kenny Rosenberg" at bounding box center [501, 313] width 552 height 25
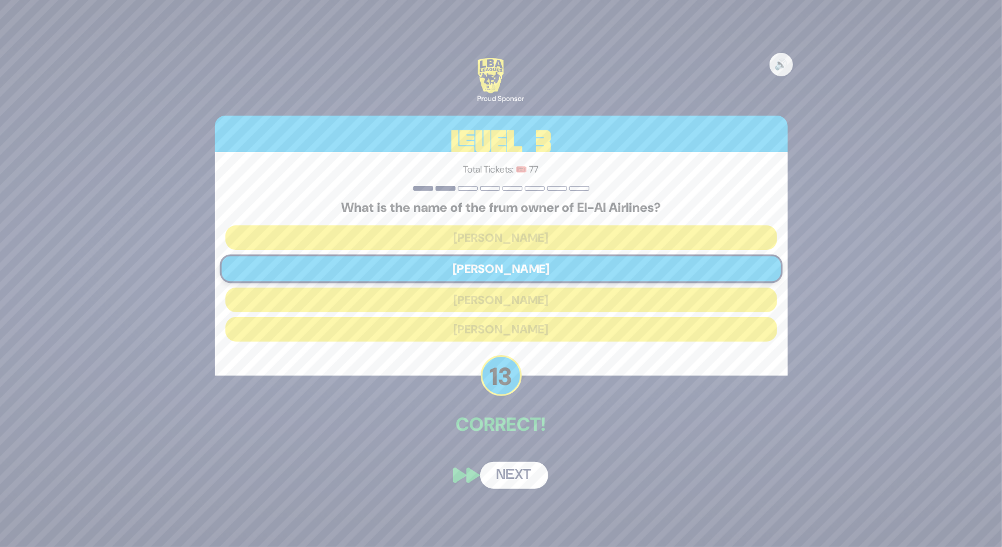
click at [513, 466] on button "Next" at bounding box center [514, 475] width 68 height 27
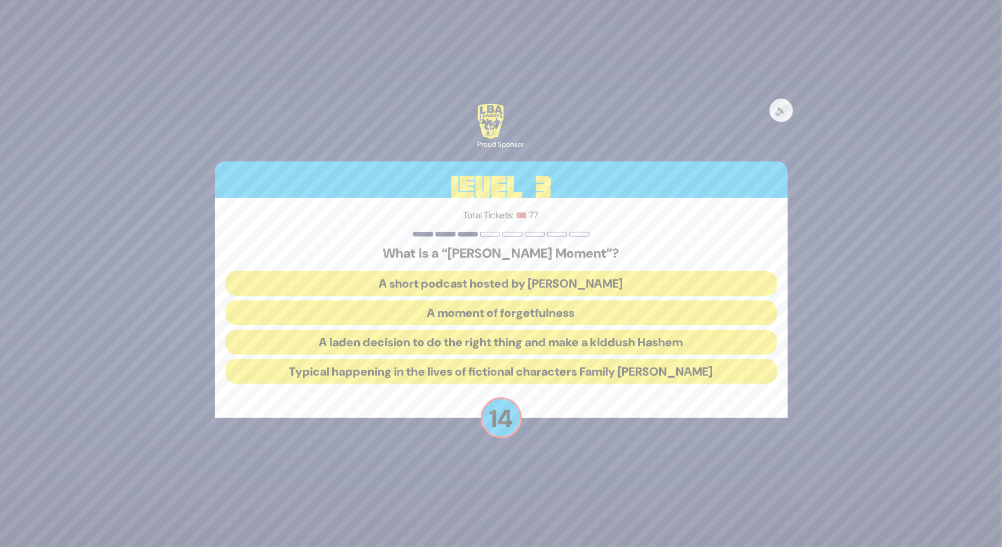
click at [491, 343] on button "A laden decision to do the right thing and make a kiddush Hashem" at bounding box center [501, 342] width 552 height 25
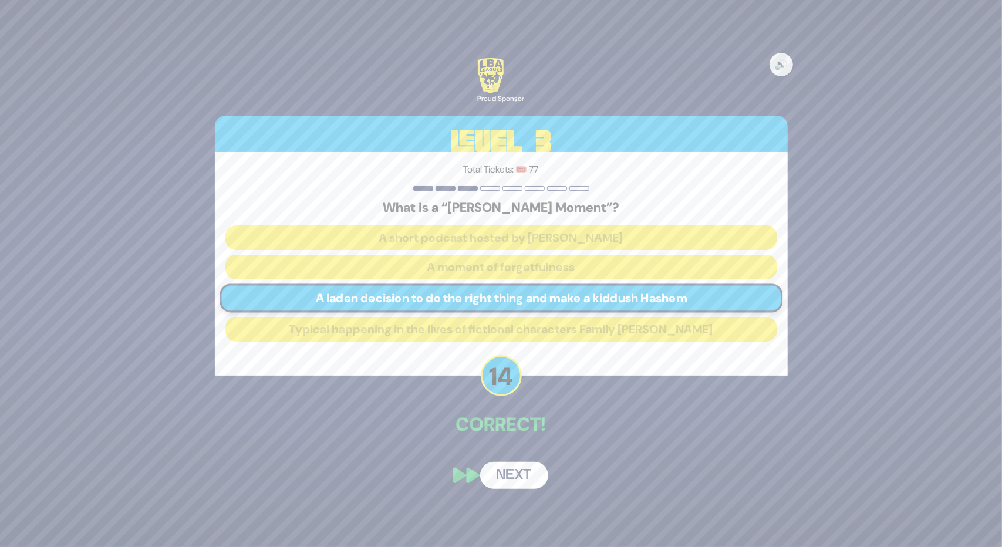
click at [505, 469] on button "Next" at bounding box center [514, 475] width 68 height 27
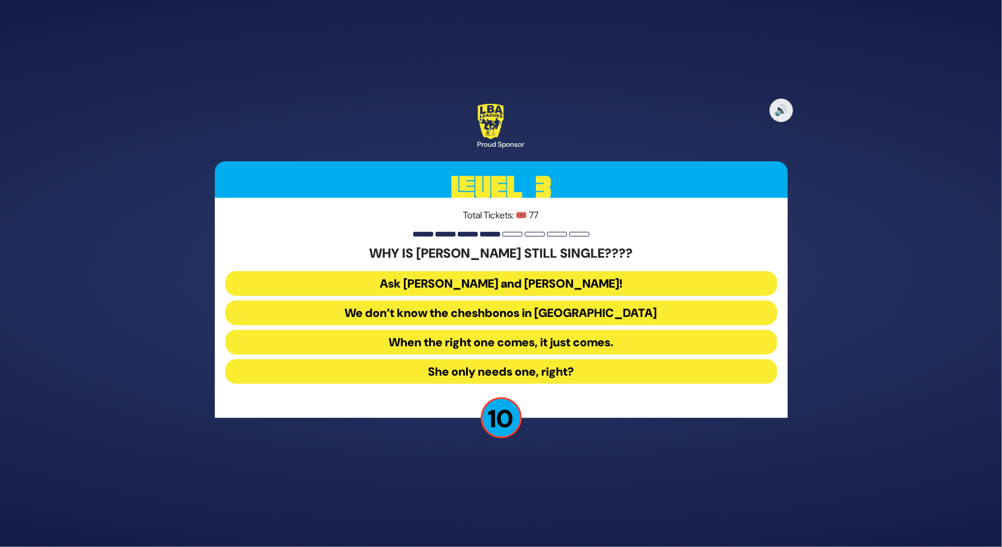
click at [498, 367] on button "She only needs one, right?" at bounding box center [501, 371] width 552 height 25
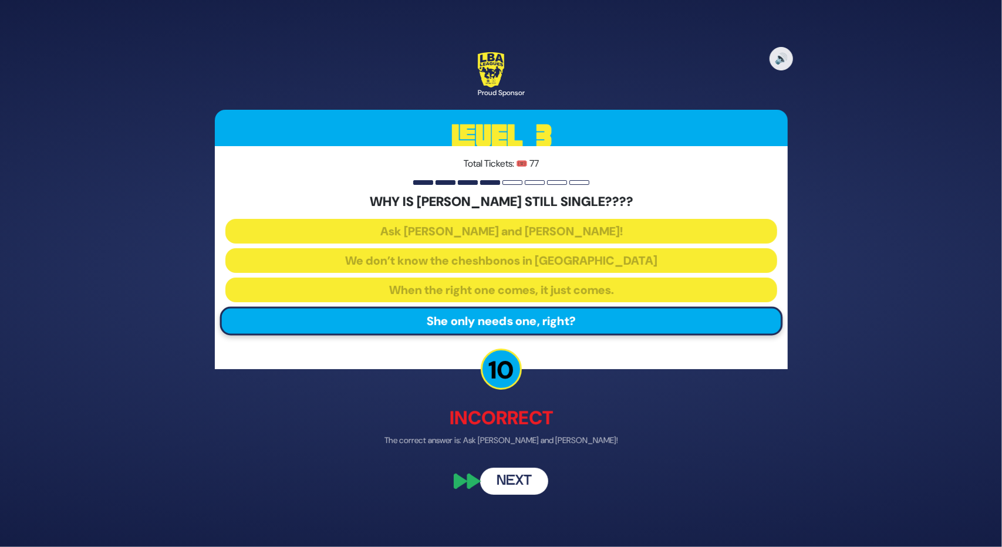
click at [506, 488] on button "Next" at bounding box center [514, 481] width 68 height 27
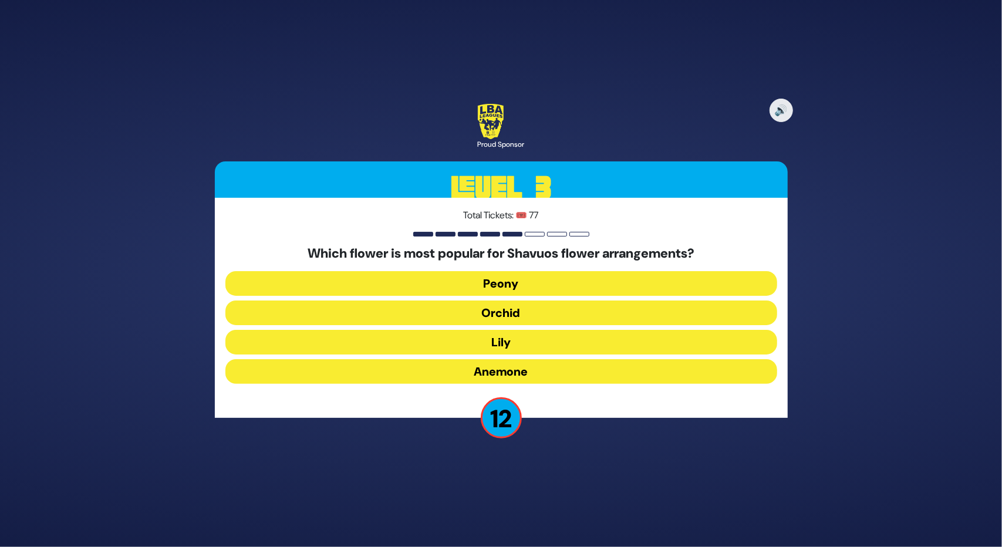
click at [510, 282] on button "Peony" at bounding box center [501, 283] width 552 height 25
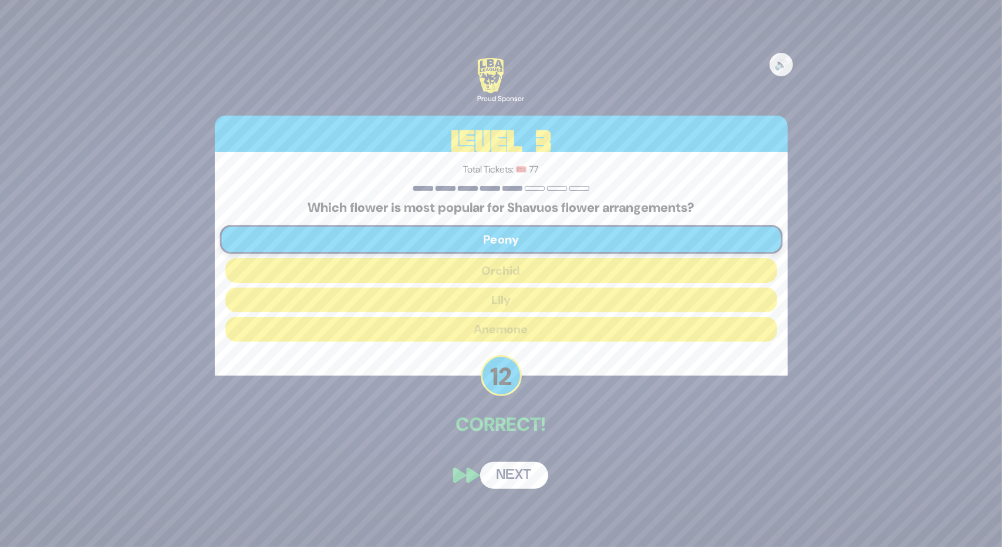
click at [518, 470] on button "Next" at bounding box center [514, 475] width 68 height 27
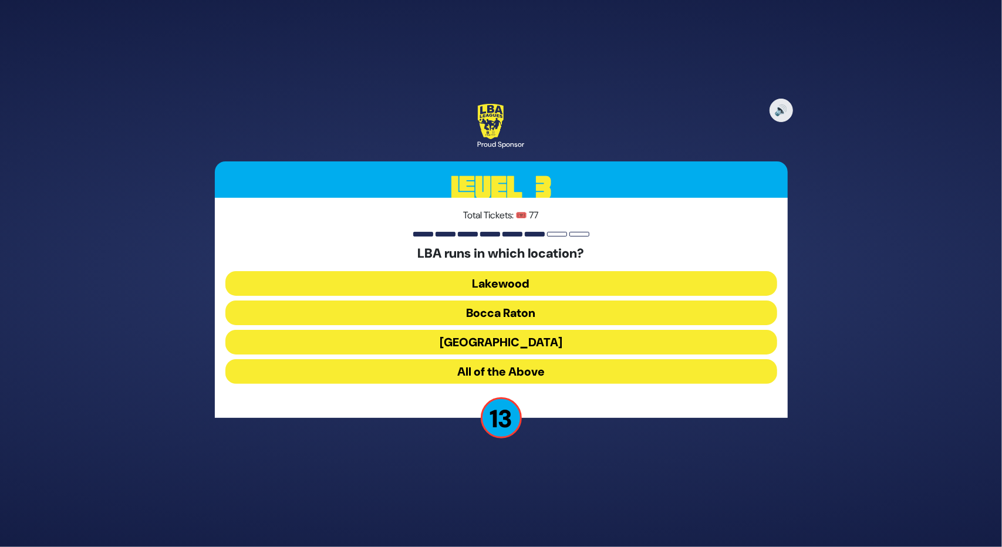
click at [497, 367] on button "All of the Above" at bounding box center [501, 371] width 552 height 25
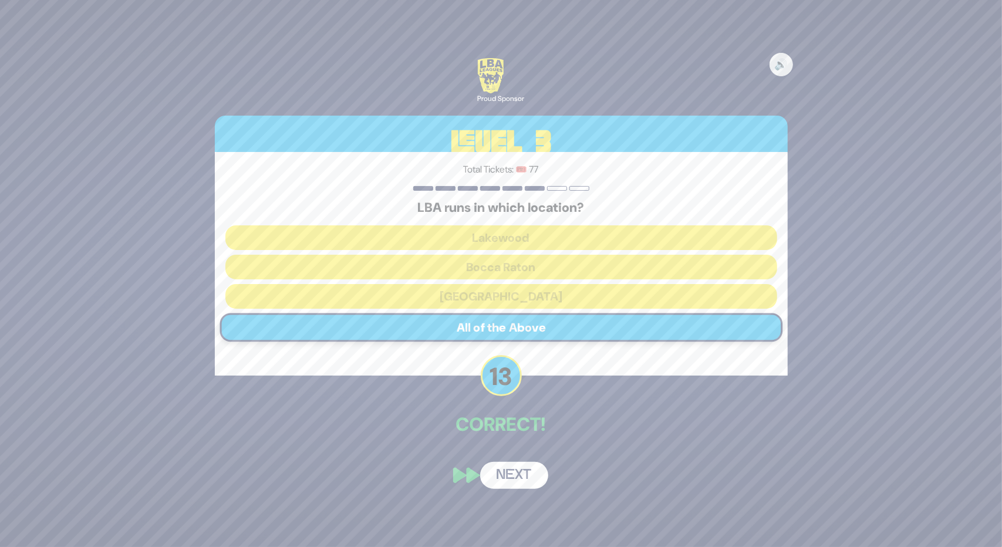
click at [513, 468] on button "Next" at bounding box center [514, 475] width 68 height 27
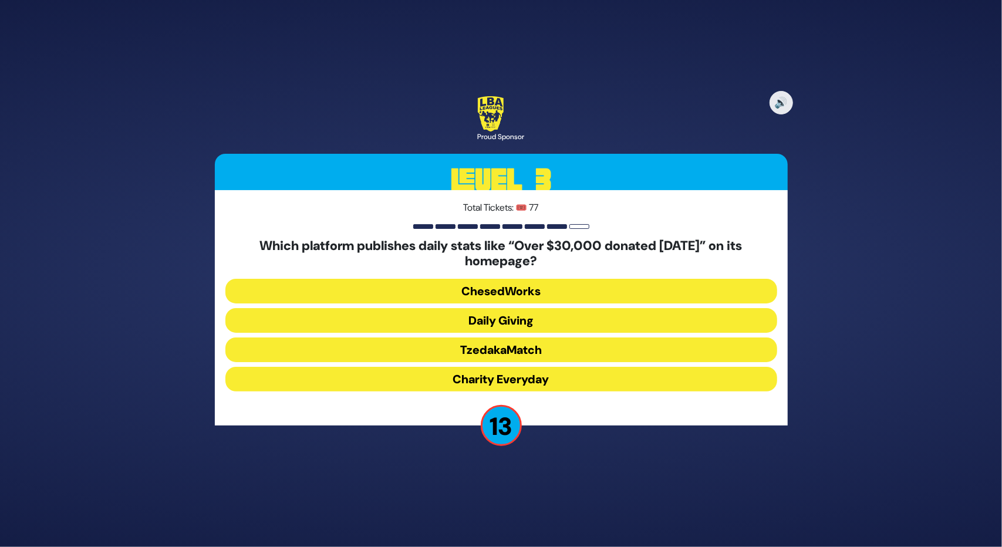
click at [424, 315] on button "Daily Giving" at bounding box center [501, 320] width 552 height 25
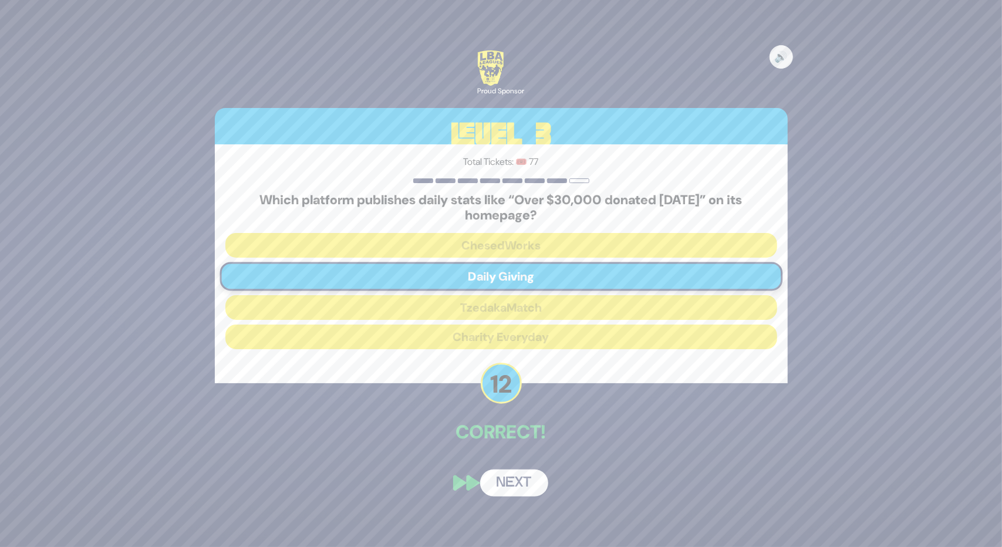
click at [521, 480] on button "Next" at bounding box center [514, 483] width 68 height 27
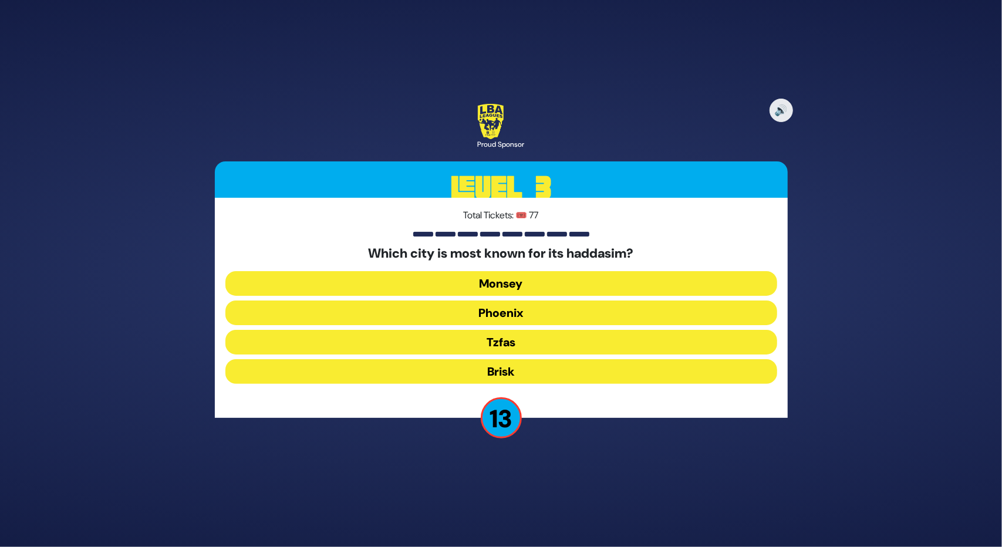
click at [459, 279] on button "Monsey" at bounding box center [501, 283] width 552 height 25
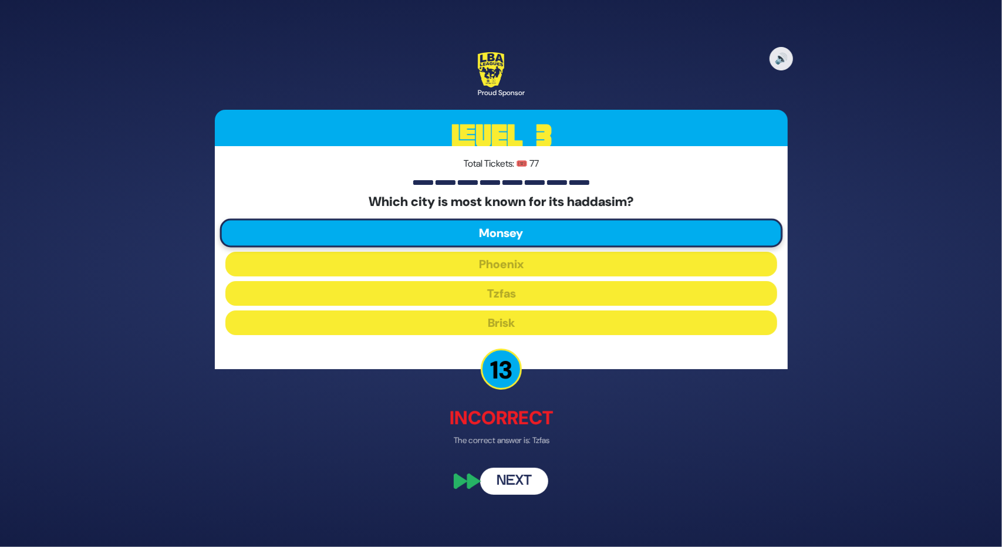
click at [510, 490] on button "Next" at bounding box center [514, 481] width 68 height 27
